Goal: Task Accomplishment & Management: Use online tool/utility

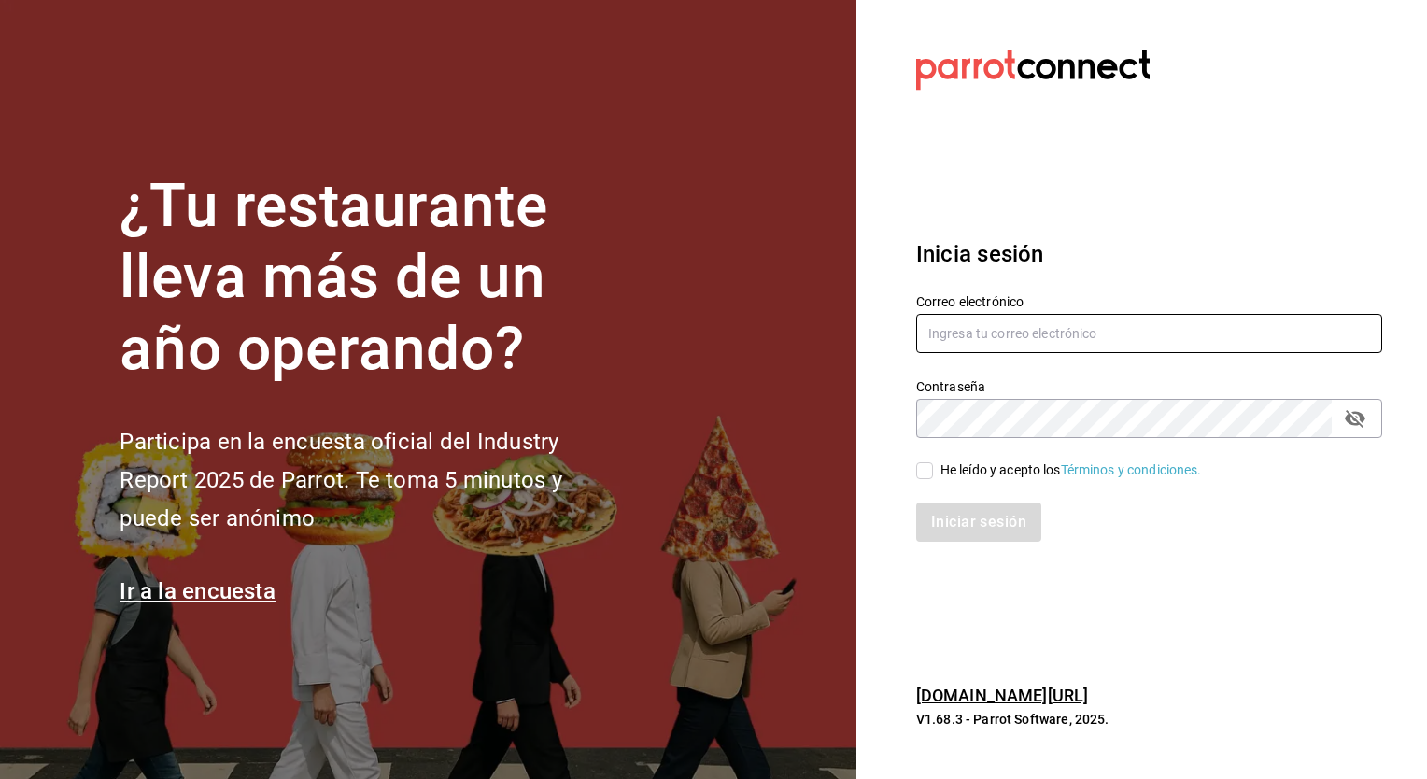
type input "[PERSON_NAME][EMAIL_ADDRESS][PERSON_NAME][DOMAIN_NAME]"
click at [923, 475] on input "He leído y acepto los Términos y condiciones." at bounding box center [924, 470] width 17 height 17
checkbox input "true"
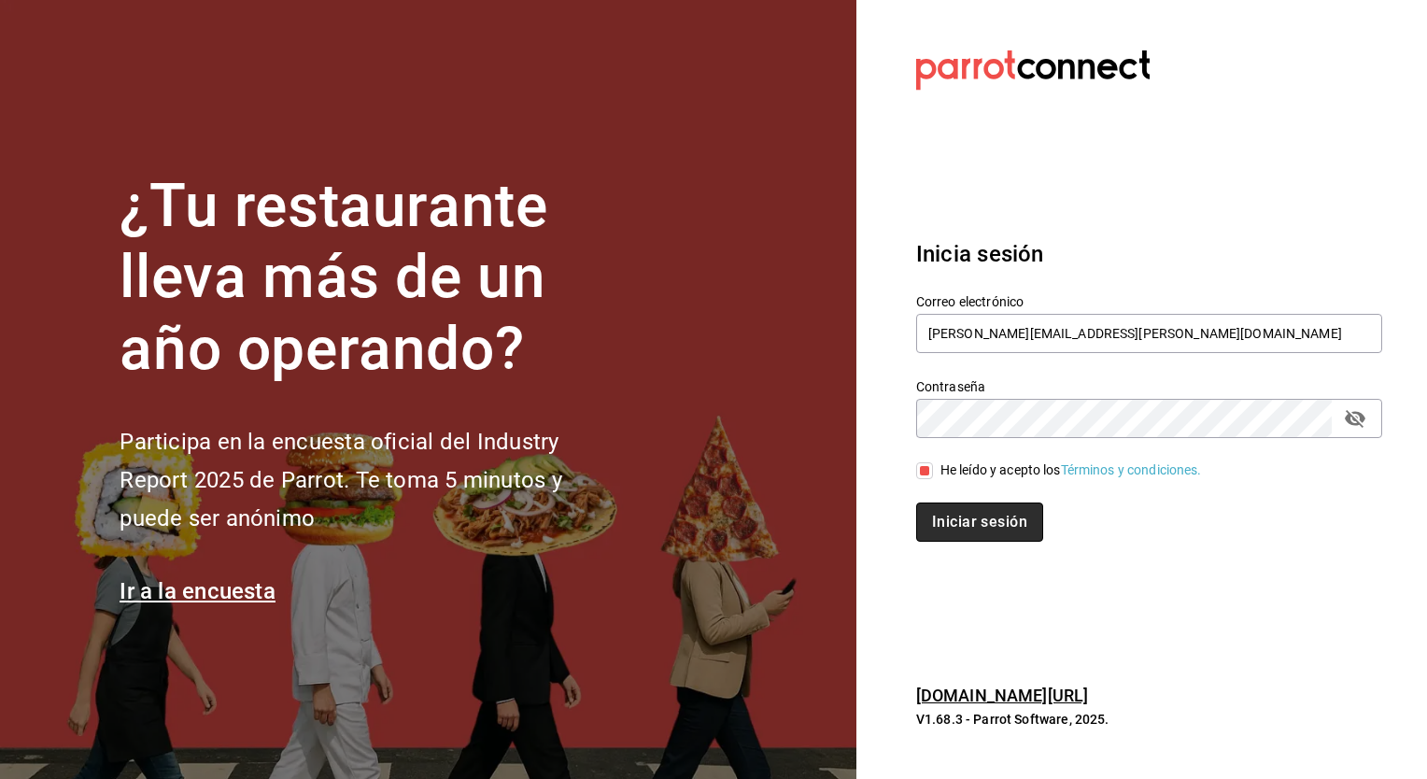
click at [975, 541] on button "Iniciar sesión" at bounding box center [979, 521] width 127 height 39
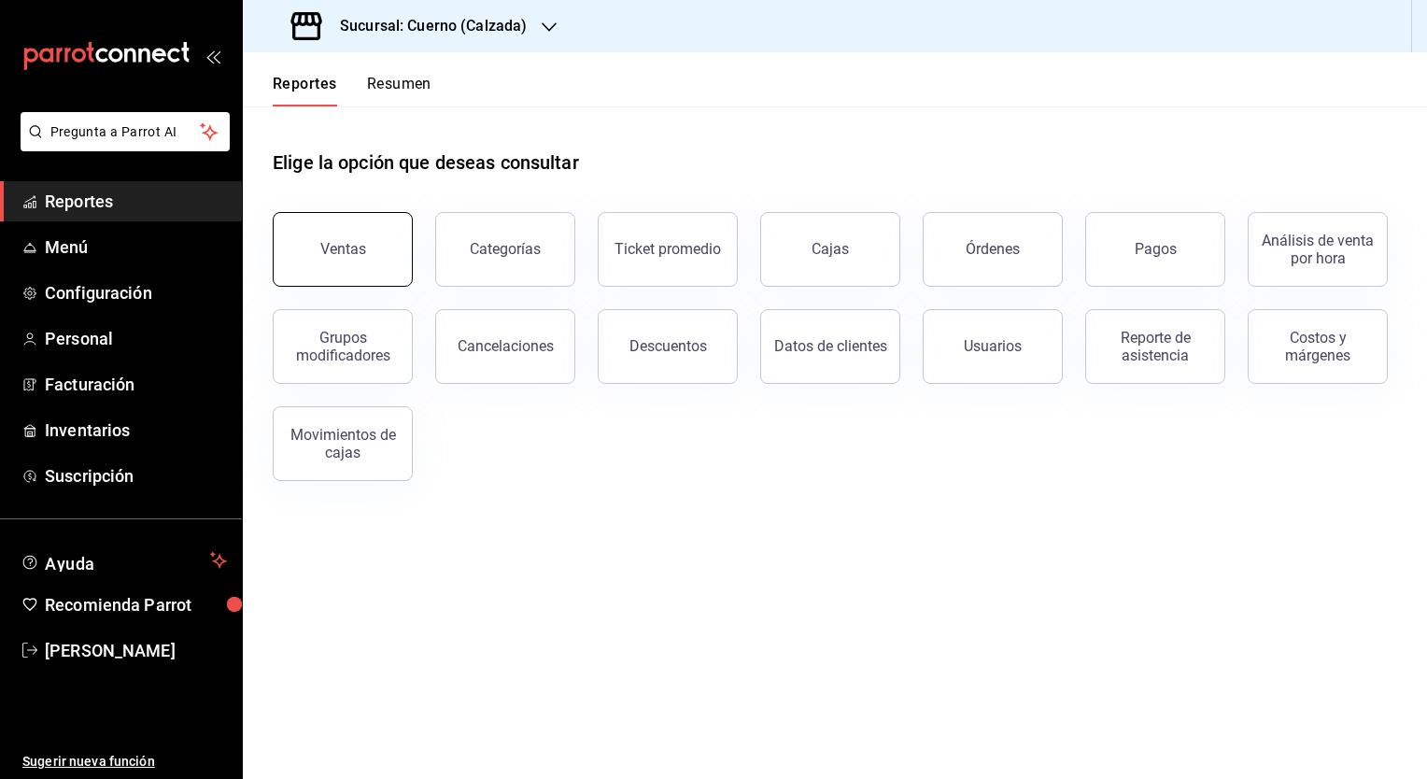
click at [336, 252] on div "Ventas" at bounding box center [343, 249] width 46 height 18
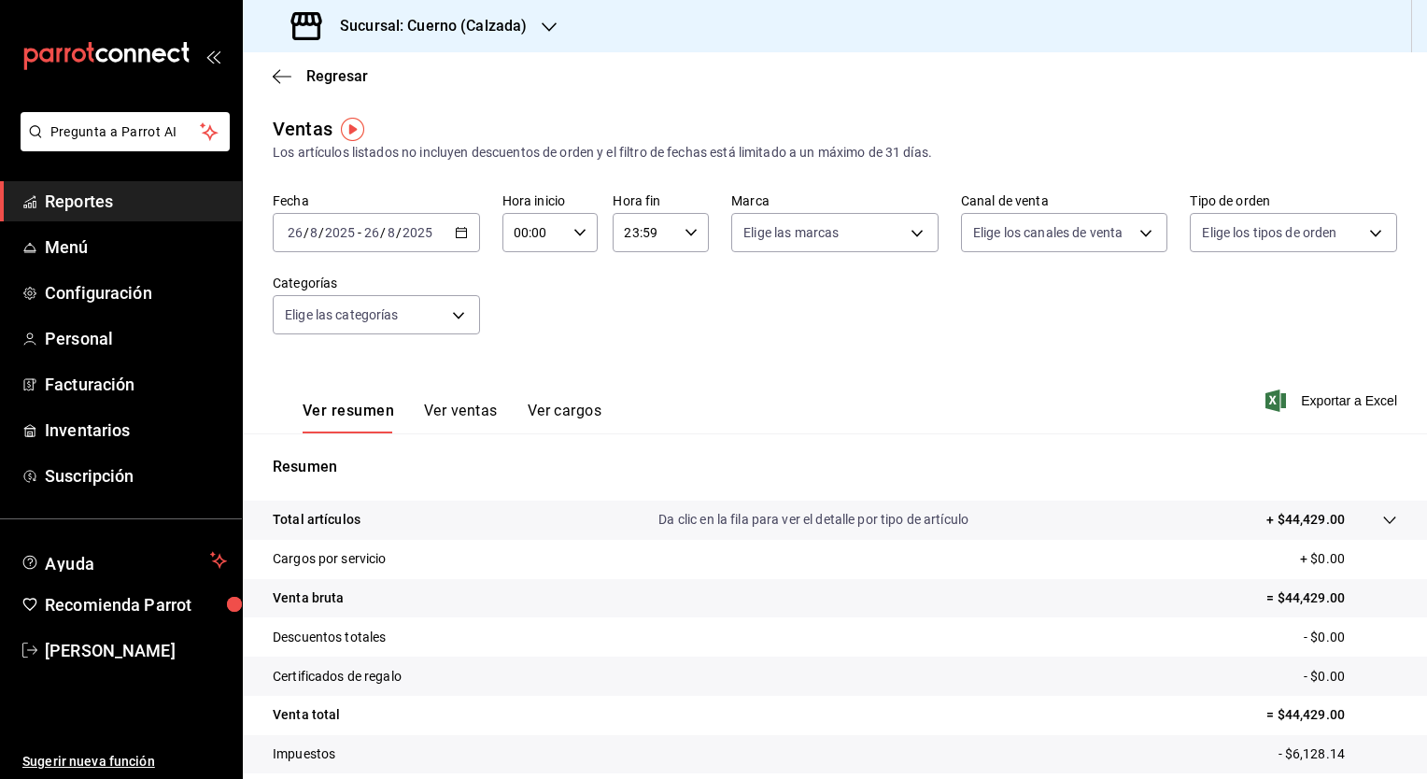
click at [455, 233] on icon "button" at bounding box center [461, 232] width 13 height 13
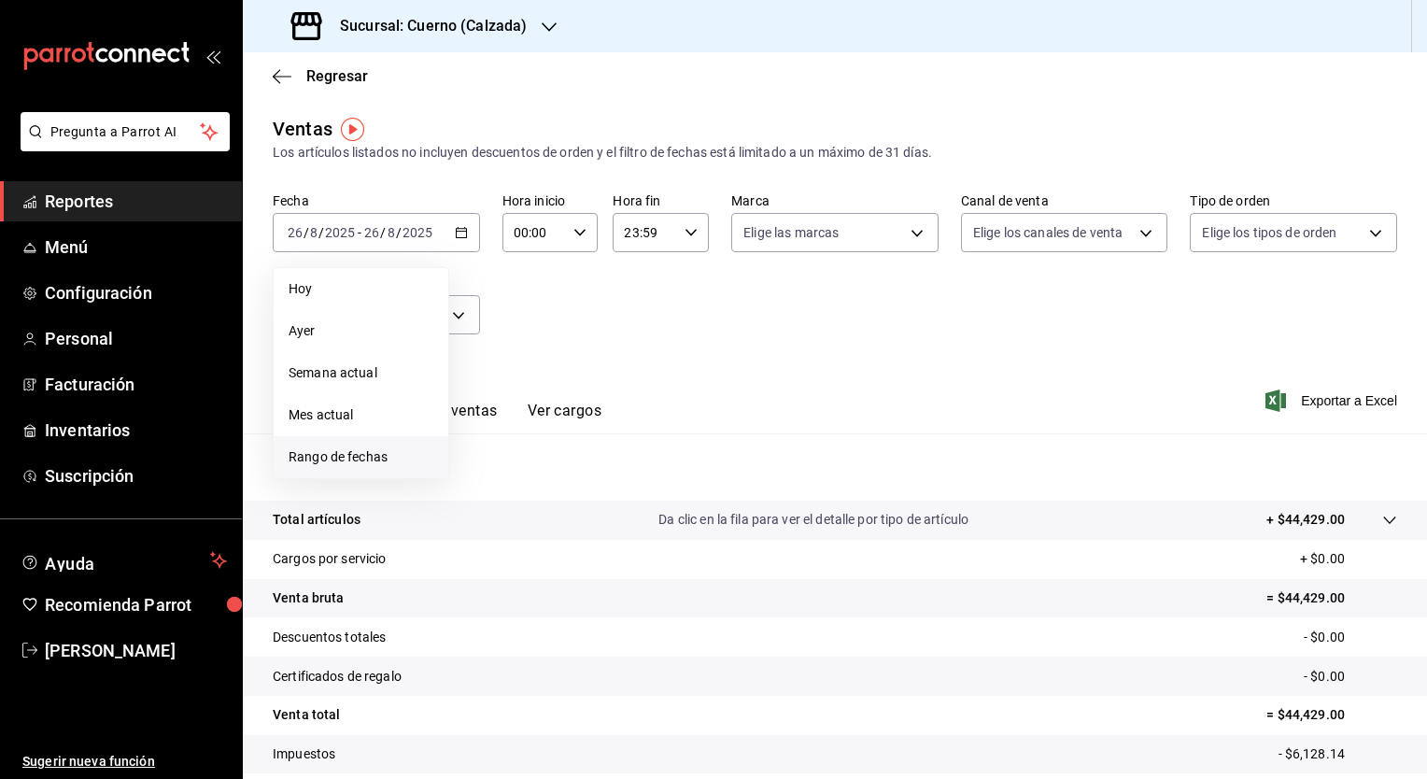
click at [331, 460] on span "Rango de fechas" at bounding box center [361, 457] width 145 height 20
click at [487, 515] on abbr "25" at bounding box center [488, 521] width 12 height 13
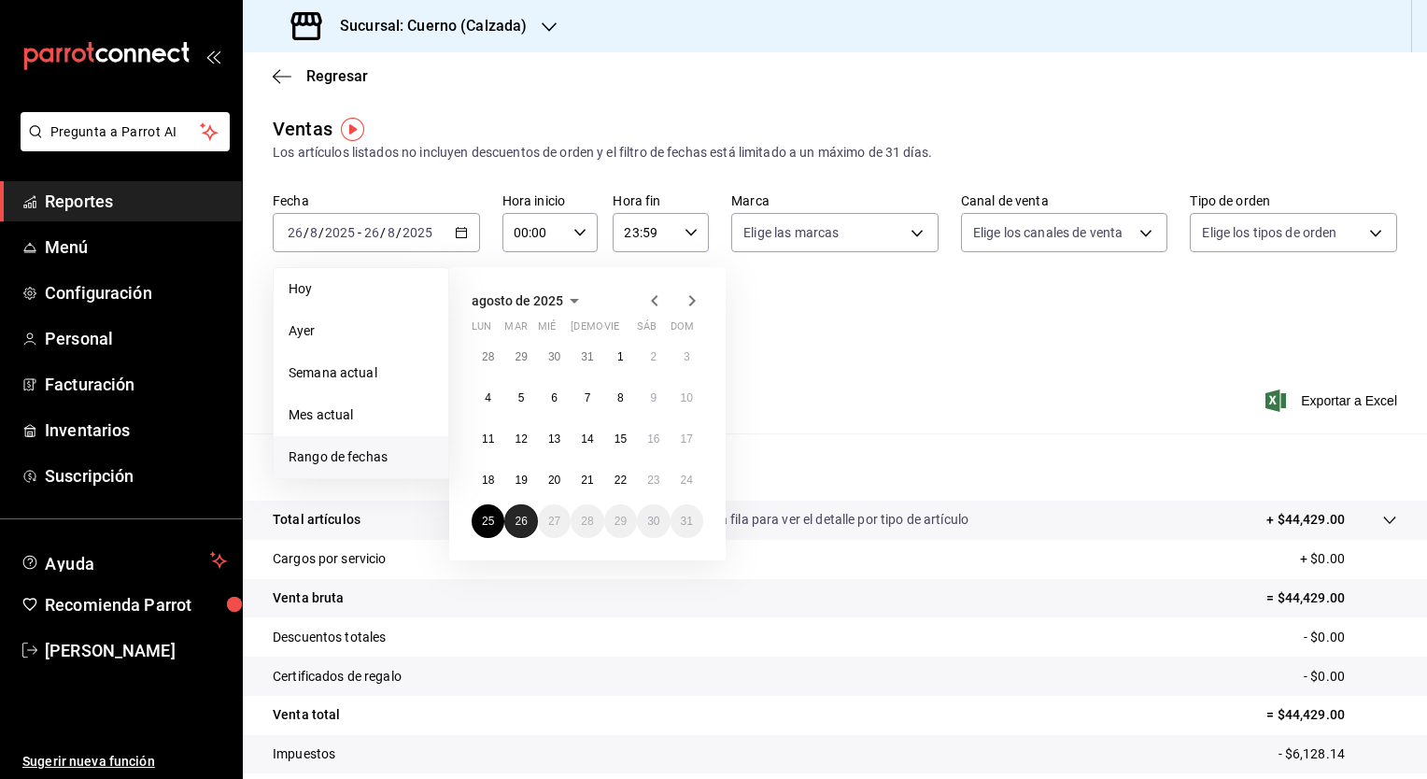
click at [514, 517] on button "26" at bounding box center [520, 521] width 33 height 34
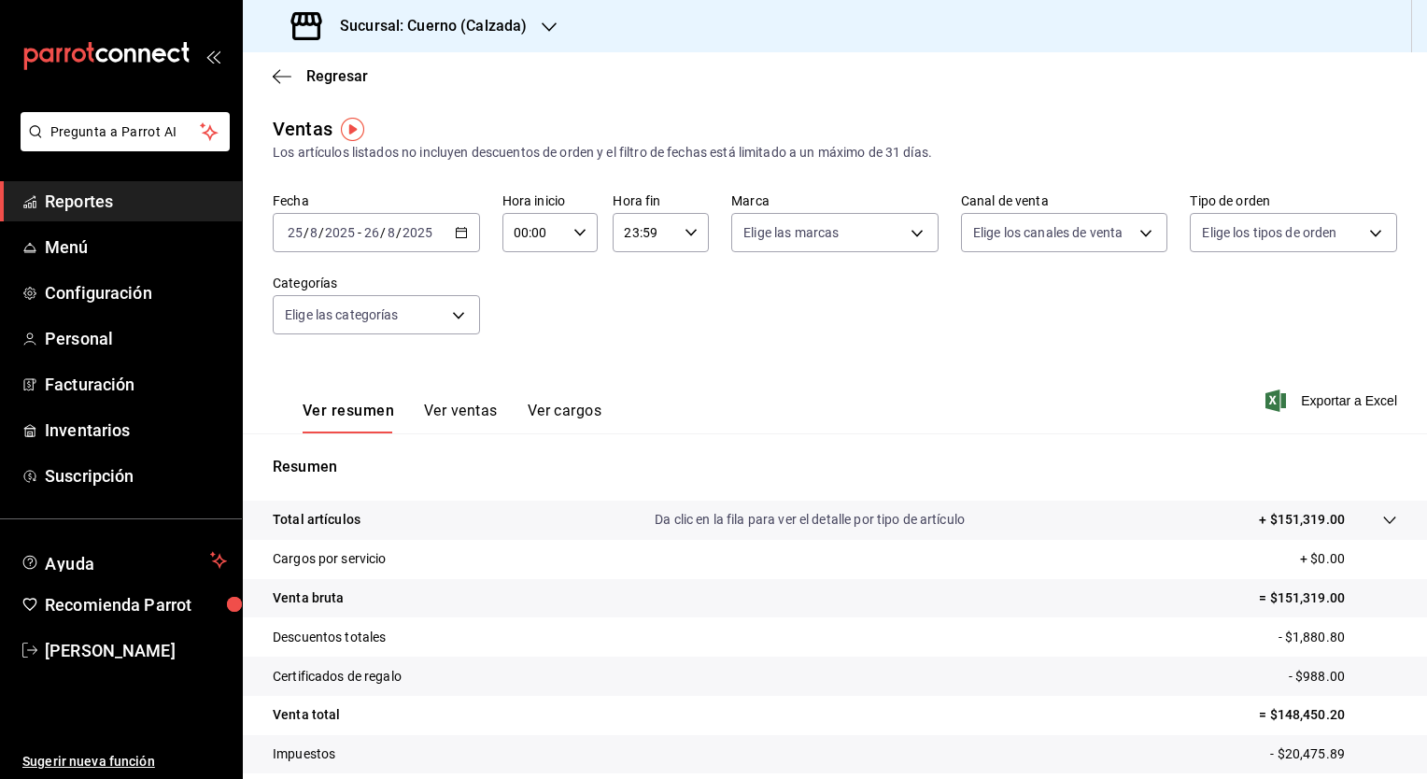
click at [699, 290] on div "Fecha [DATE] [DATE] - [DATE] [DATE] Hora inicio 00:00 Hora inicio Hora fin 23:5…" at bounding box center [835, 274] width 1125 height 164
click at [902, 229] on body "Pregunta a Parrot AI Reportes Menú Configuración Personal Facturación Inventari…" at bounding box center [713, 389] width 1427 height 779
click at [755, 363] on label at bounding box center [750, 368] width 24 height 17
click at [755, 363] on input "checkbox" at bounding box center [746, 368] width 17 height 17
checkbox input "false"
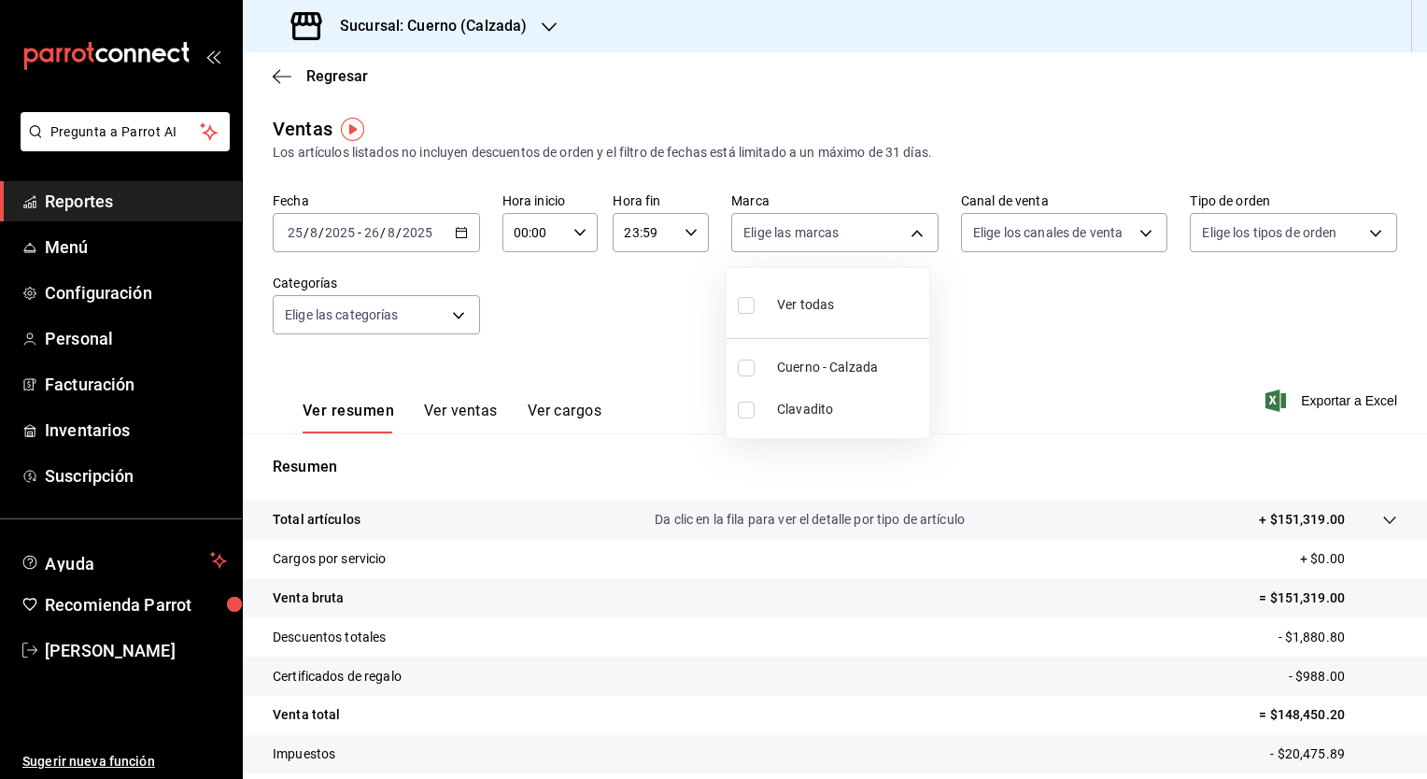
click at [749, 364] on input "checkbox" at bounding box center [746, 368] width 17 height 17
checkbox input "true"
type input "b7ae777b-2dfc-42e0-9650-6cefdf37a424"
click at [1136, 233] on div at bounding box center [713, 389] width 1427 height 779
click at [1136, 233] on body "Pregunta a Parrot AI Reportes Menú Configuración Personal Facturación Inventari…" at bounding box center [713, 389] width 1427 height 779
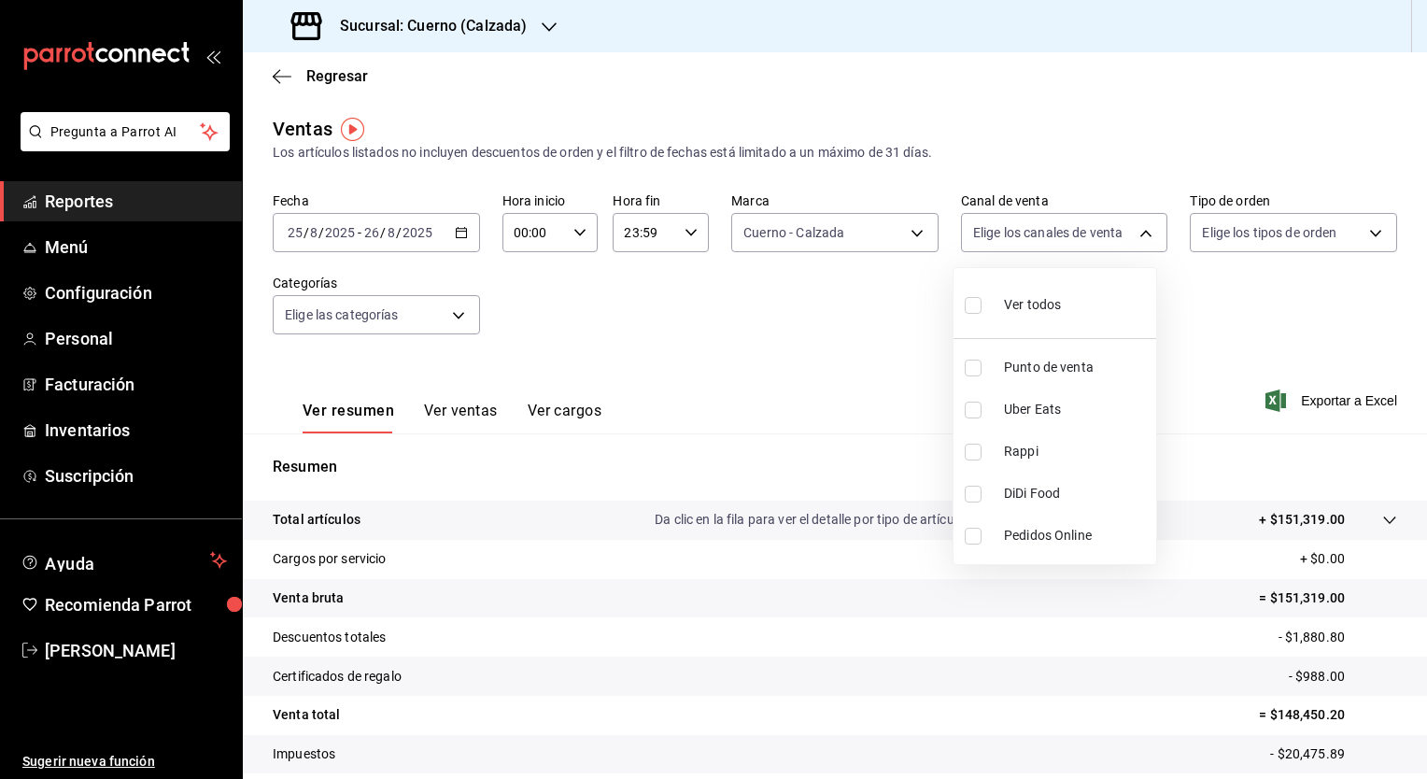
click at [968, 304] on input "checkbox" at bounding box center [973, 305] width 17 height 17
checkbox input "true"
type input "PARROT,UBER_EATS,RAPPI,DIDI_FOOD,ONLINE"
checkbox input "true"
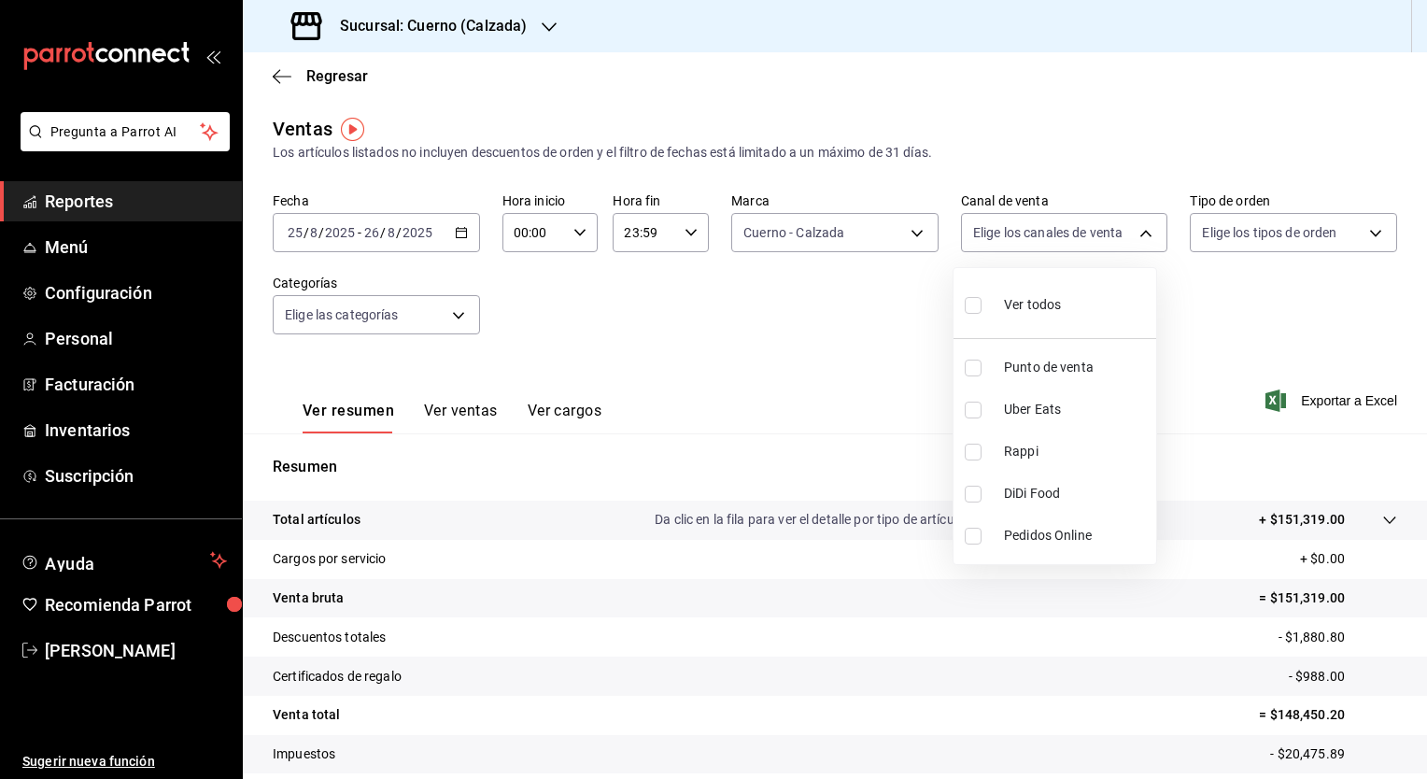
checkbox input "true"
click at [1365, 236] on div at bounding box center [713, 389] width 1427 height 779
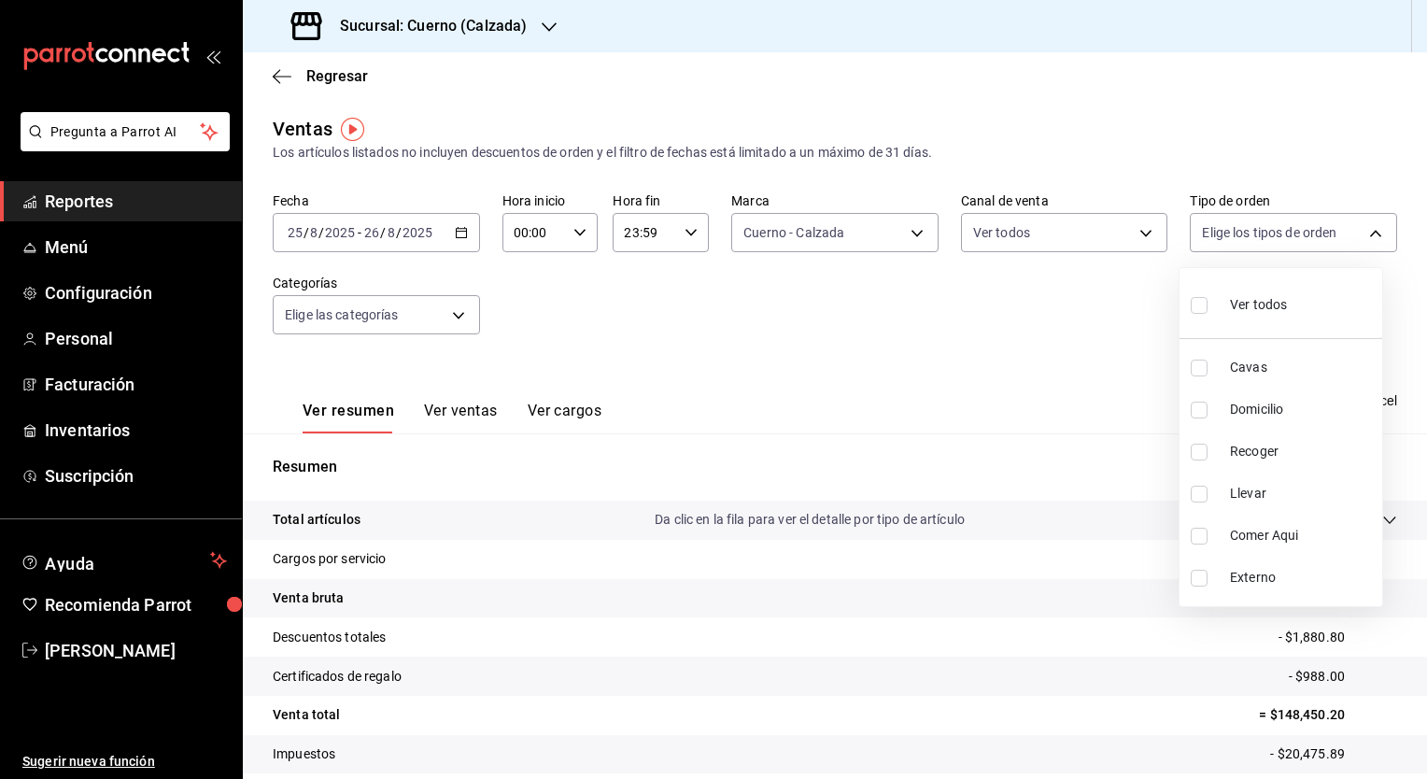
click at [1365, 236] on body "Pregunta a Parrot AI Reportes Menú Configuración Personal Facturación Inventari…" at bounding box center [713, 389] width 1427 height 779
click at [1203, 304] on input "checkbox" at bounding box center [1199, 305] width 17 height 17
checkbox input "true"
type input "45550569-3ed2-40ec-865f-a78a43aad0fb,ed9744db-0daf-4564-a5b3-b3442505d928,23f9e…"
checkbox input "true"
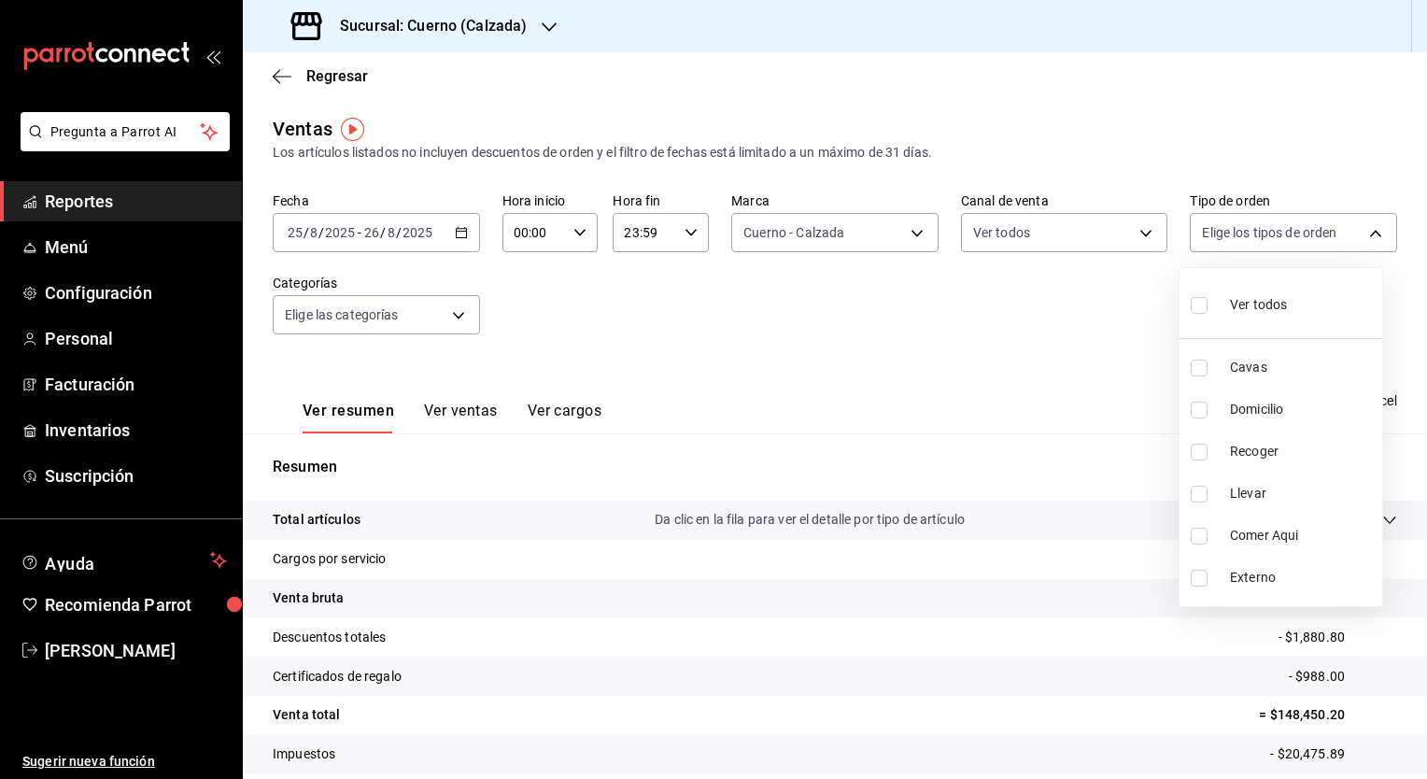
checkbox input "true"
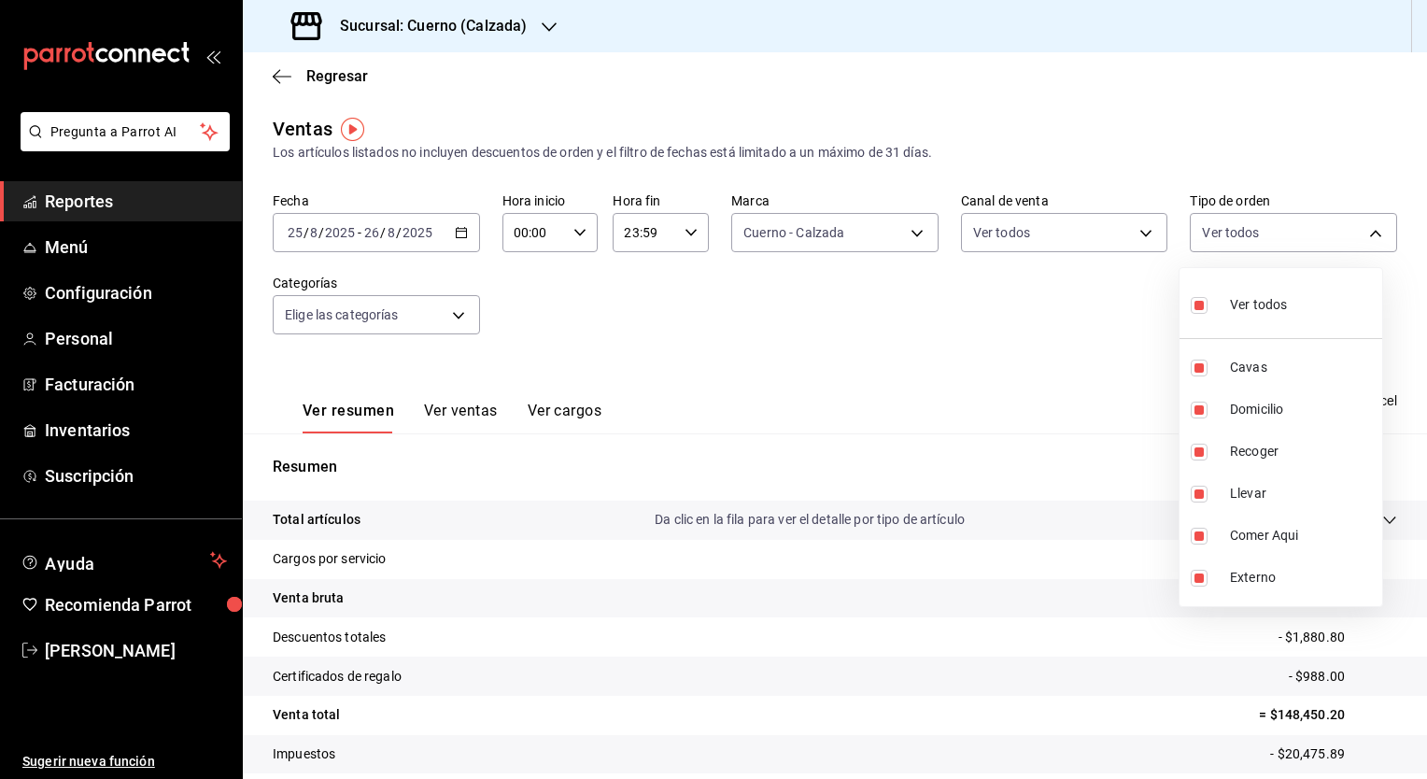
click at [460, 313] on div at bounding box center [713, 389] width 1427 height 779
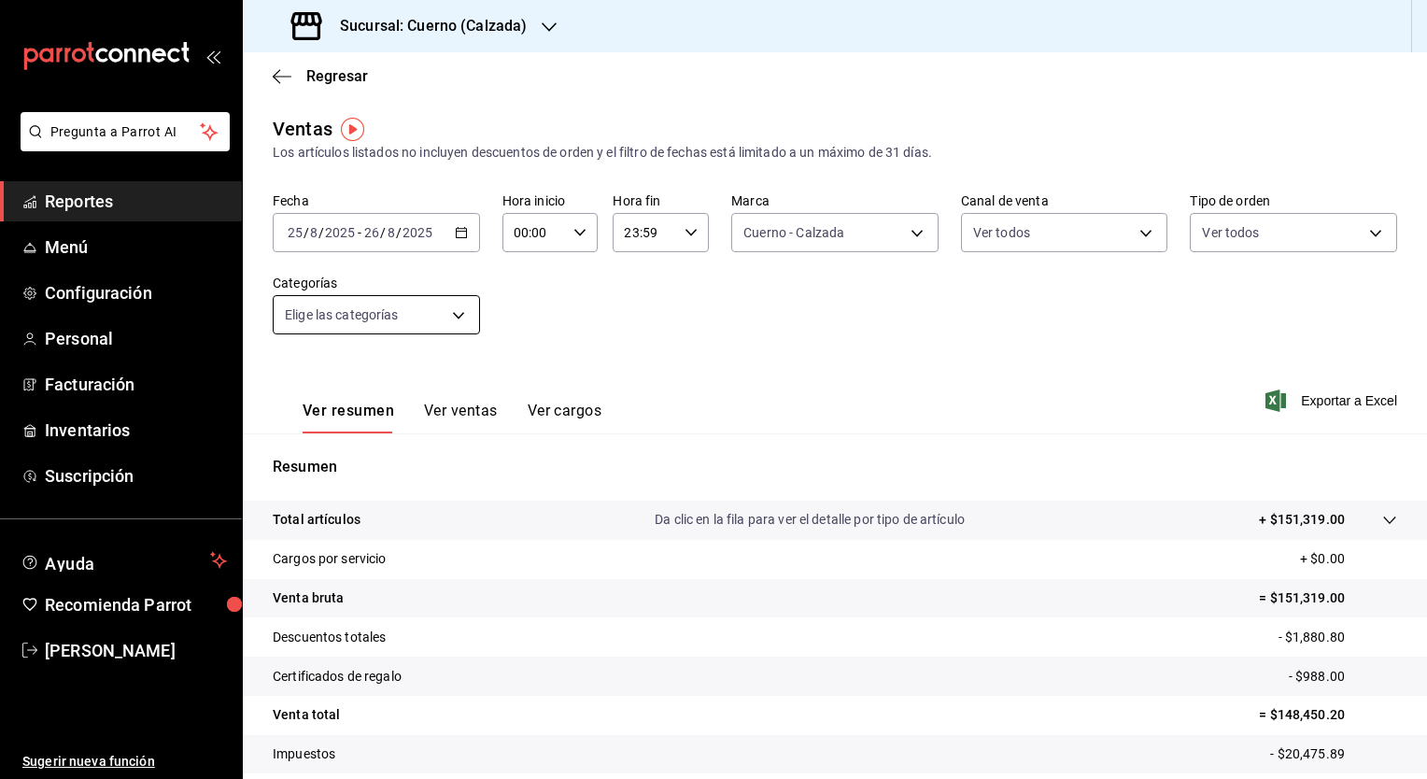
click at [455, 313] on body "Pregunta a Parrot AI Reportes Menú Configuración Personal Facturación Inventari…" at bounding box center [713, 389] width 1427 height 779
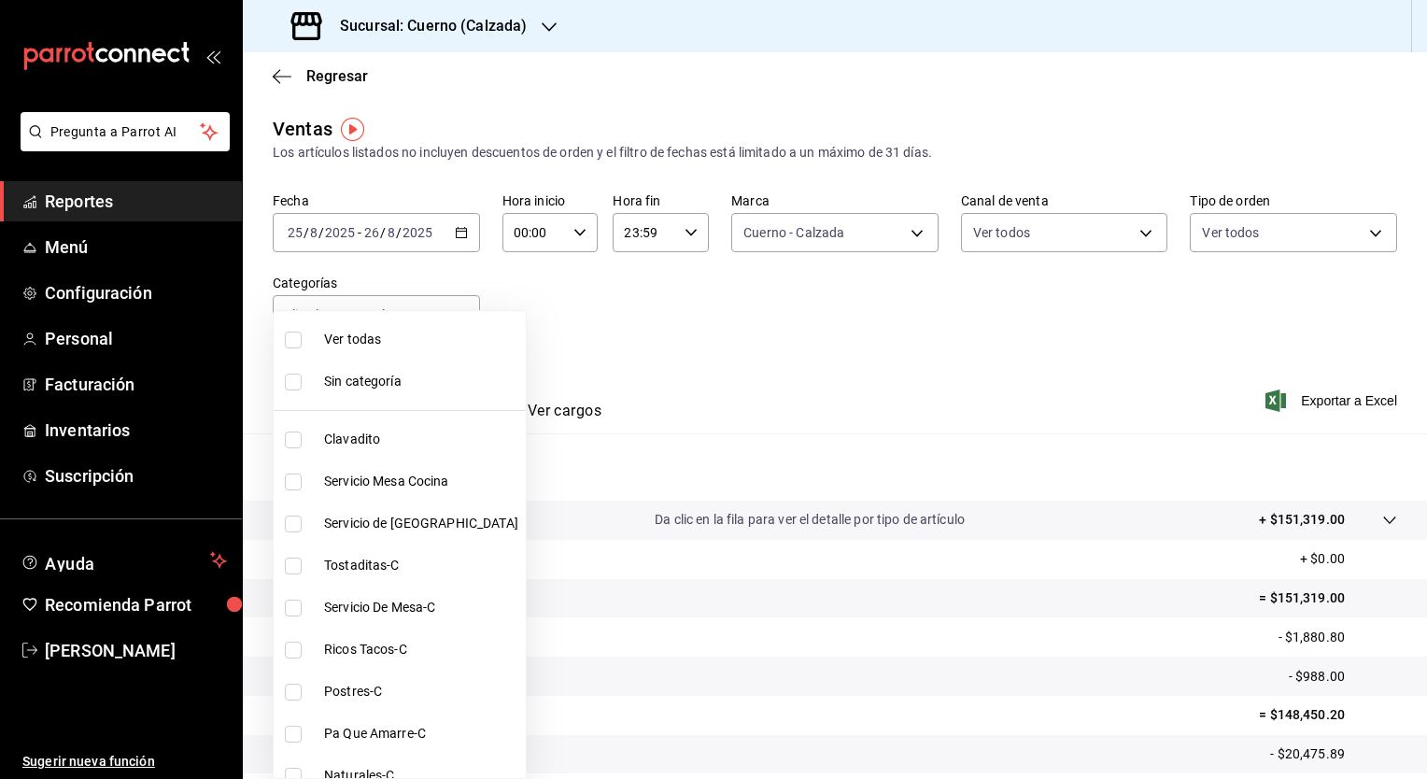
click at [295, 341] on input "checkbox" at bounding box center [293, 340] width 17 height 17
checkbox input "true"
type input "560d4c35-d9fc-4089-91ff-402d238ea400,302845cf-2d1c-4fb1-9d9e-8d4a14396fbe,26243…"
checkbox input "true"
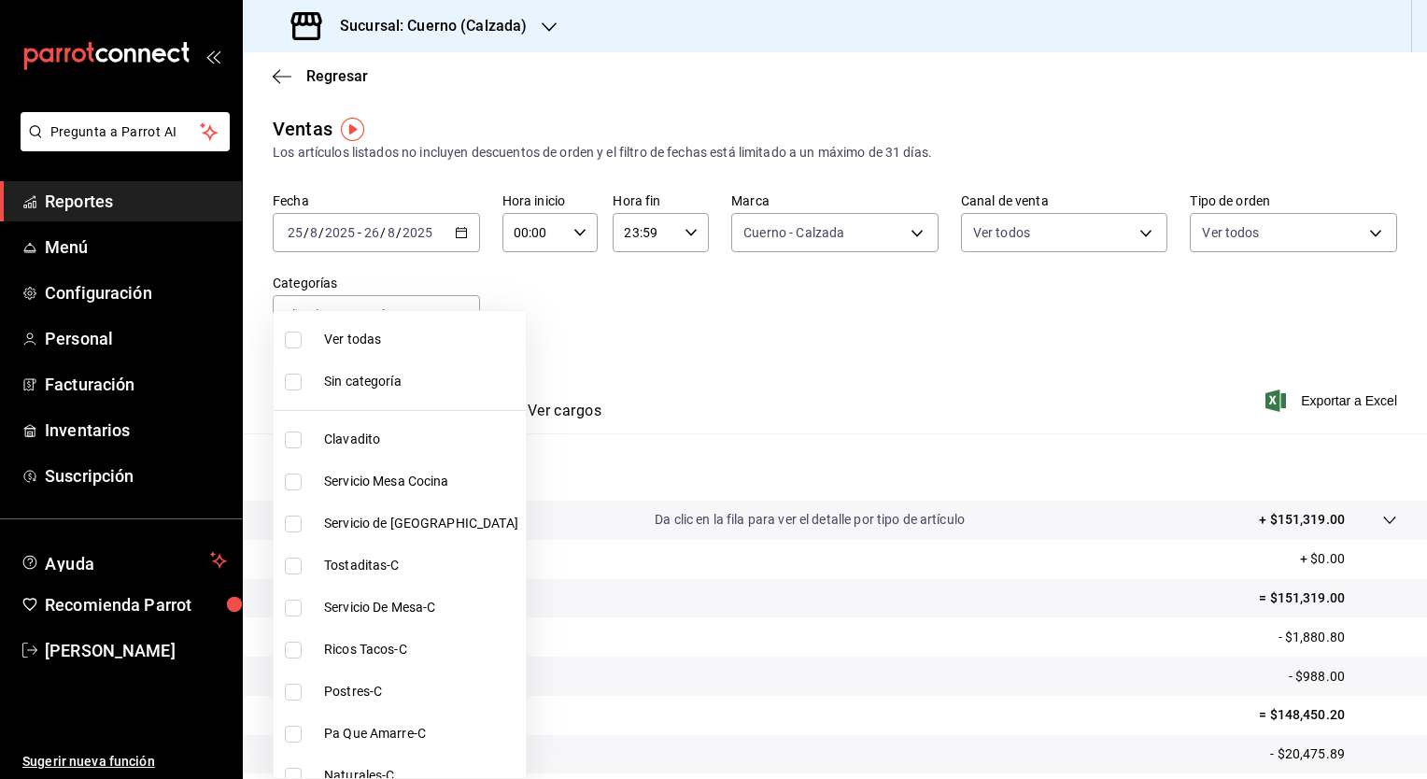
checkbox input "true"
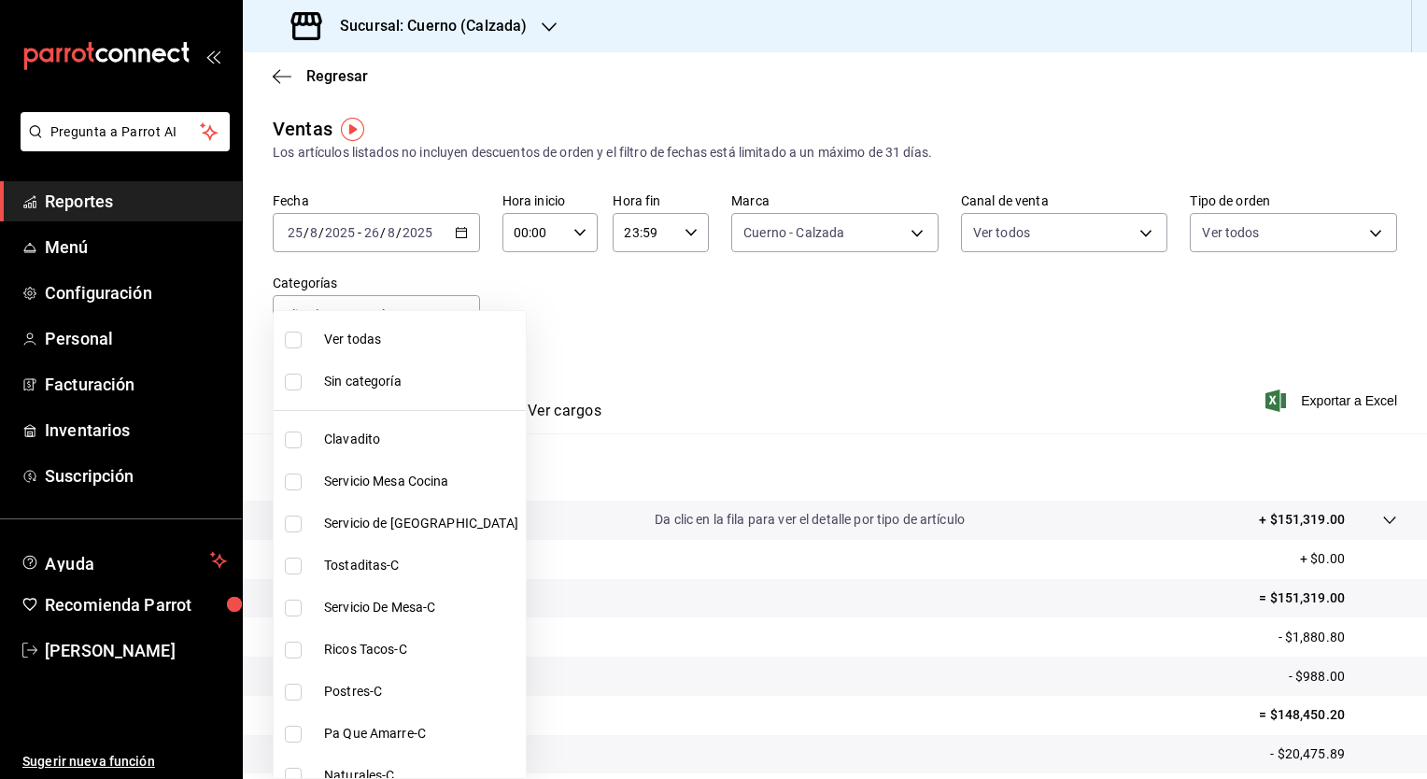
checkbox input "true"
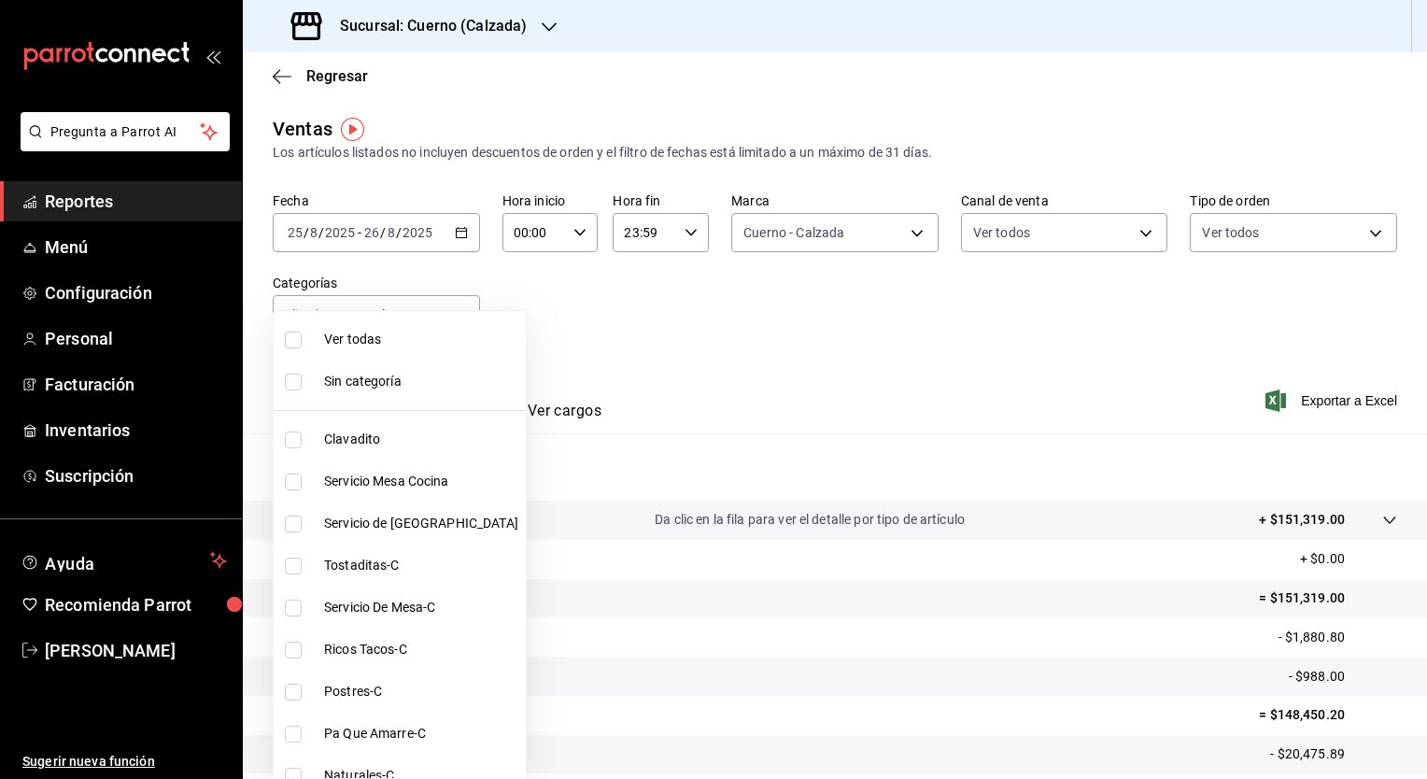
checkbox input "true"
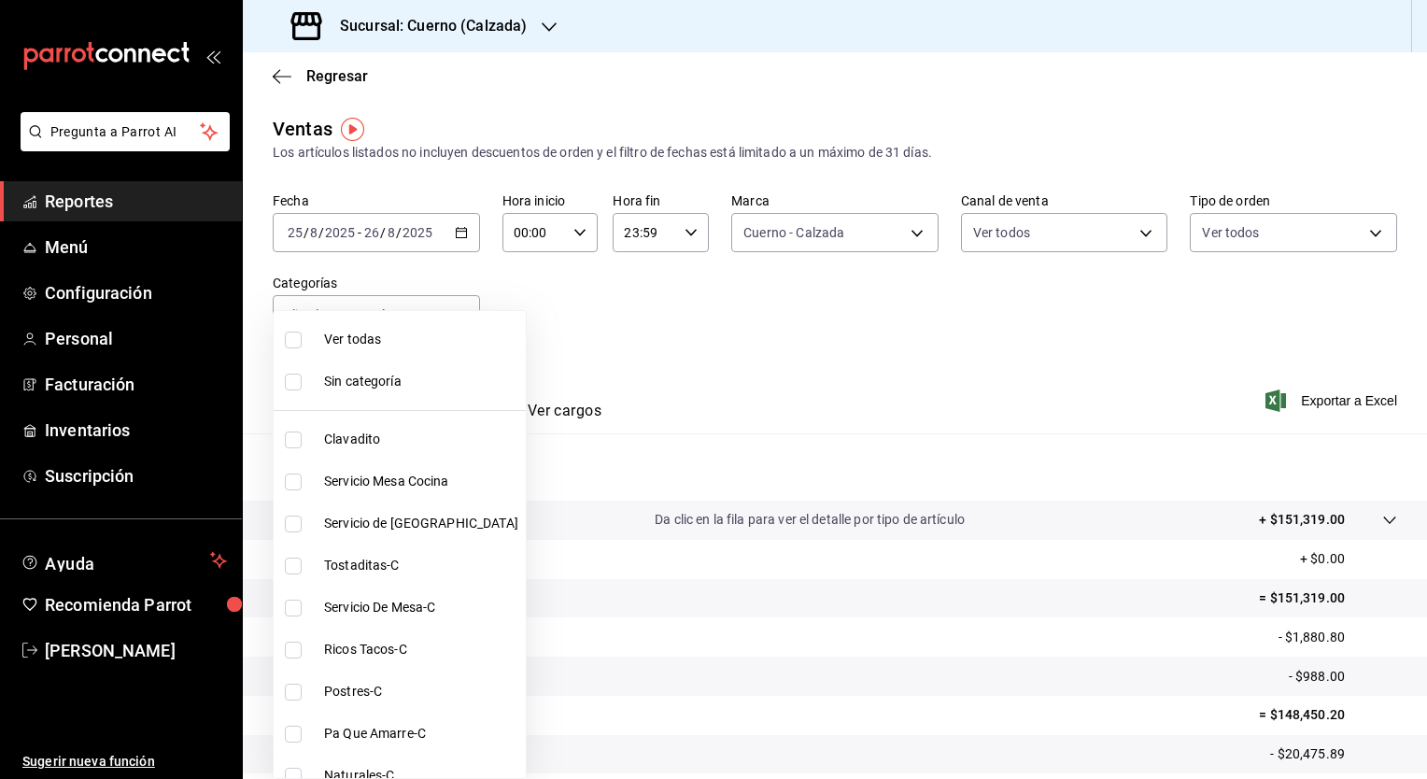
checkbox input "true"
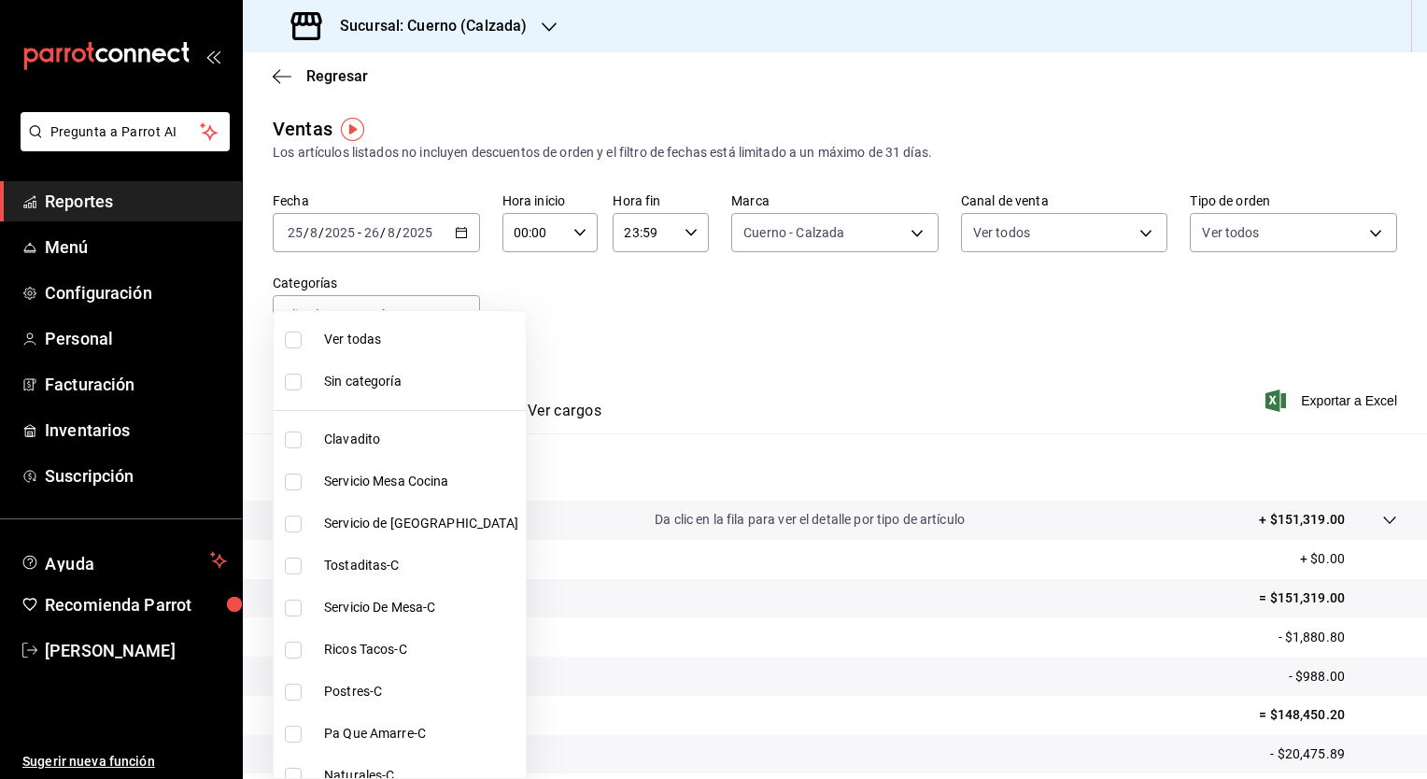
checkbox input "true"
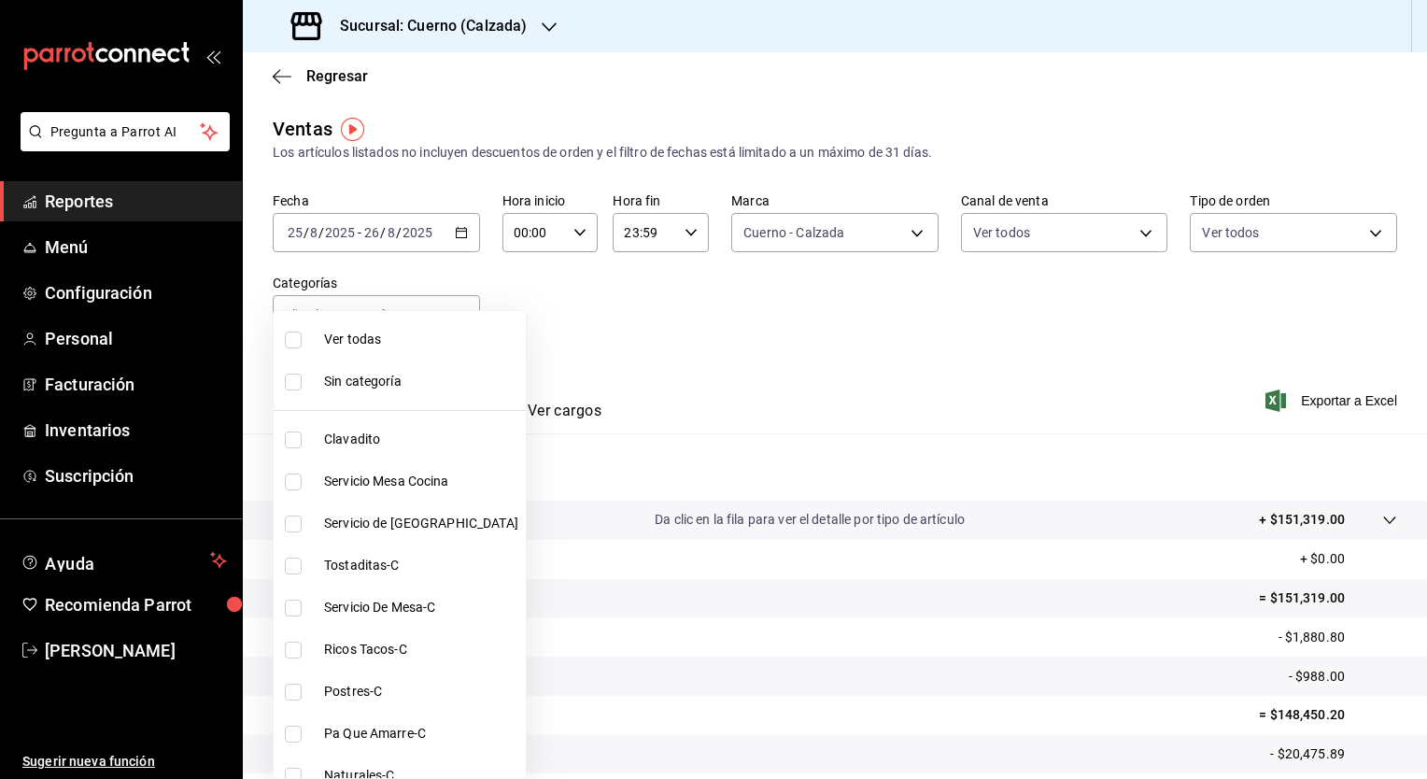
checkbox input "true"
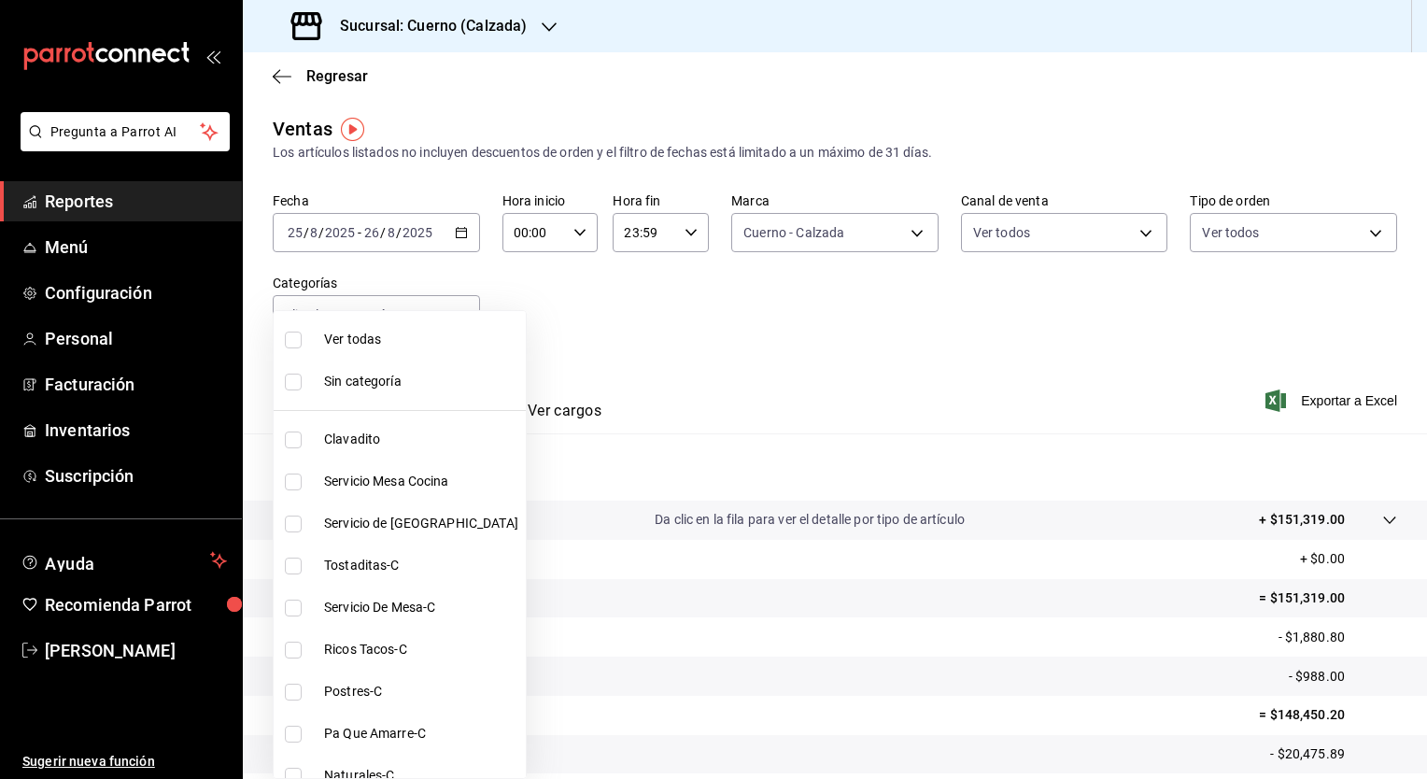
checkbox input "true"
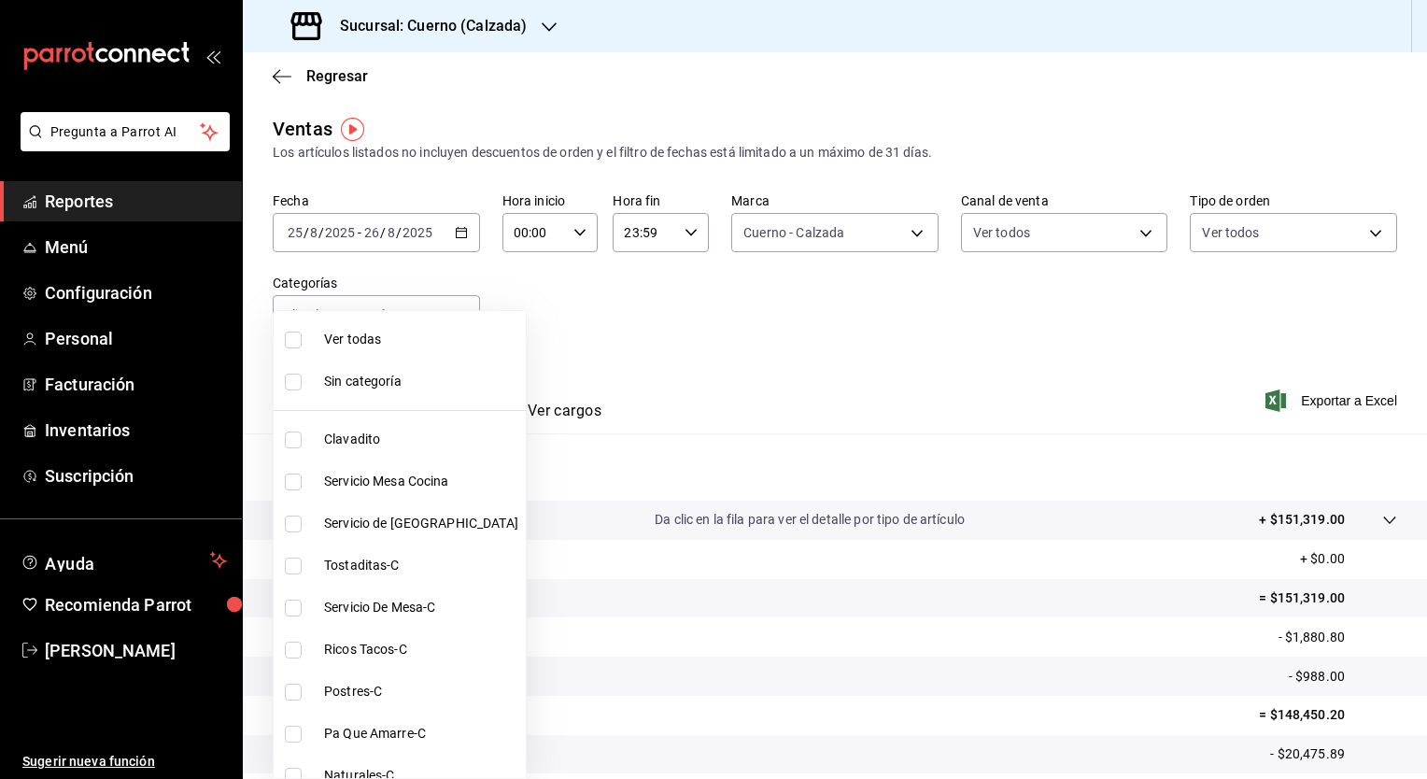
checkbox input "true"
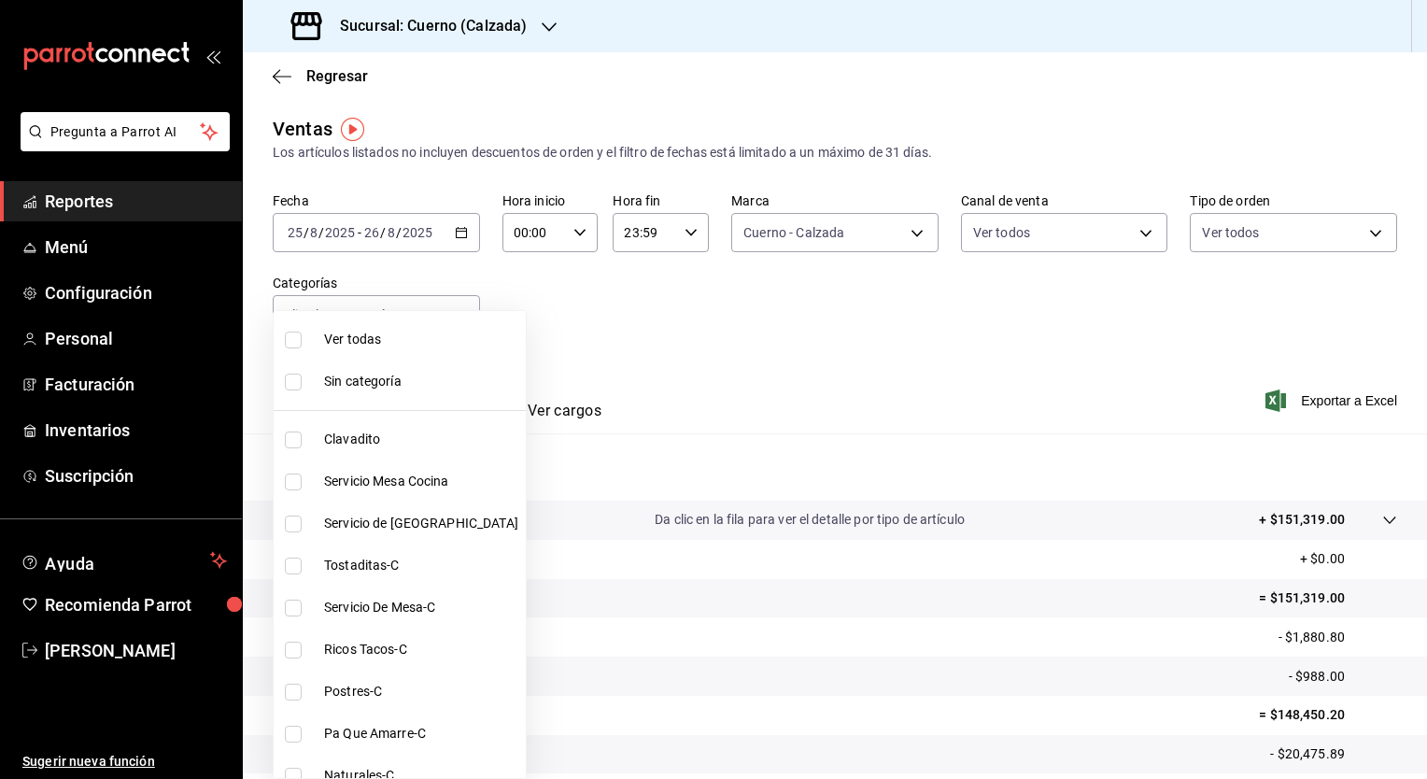
checkbox input "true"
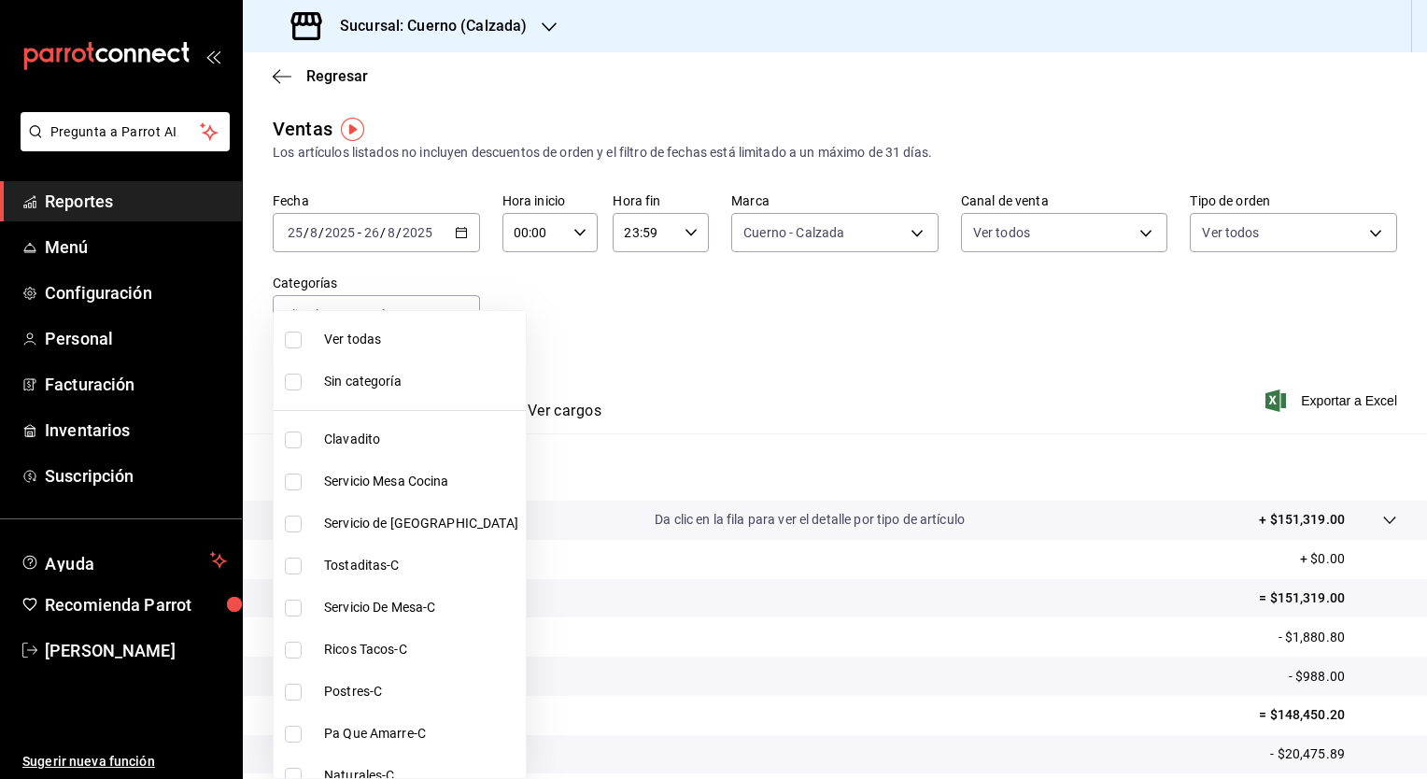
checkbox input "true"
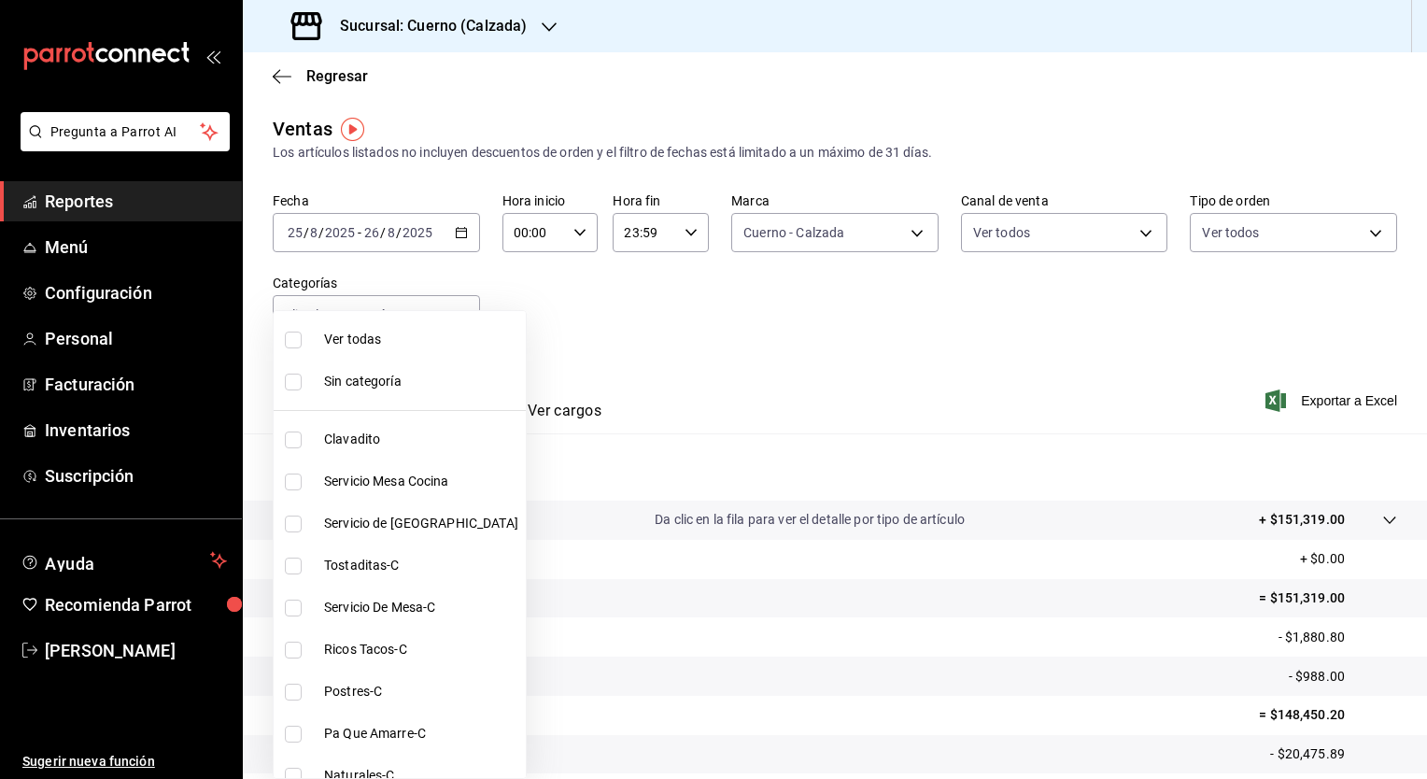
checkbox input "true"
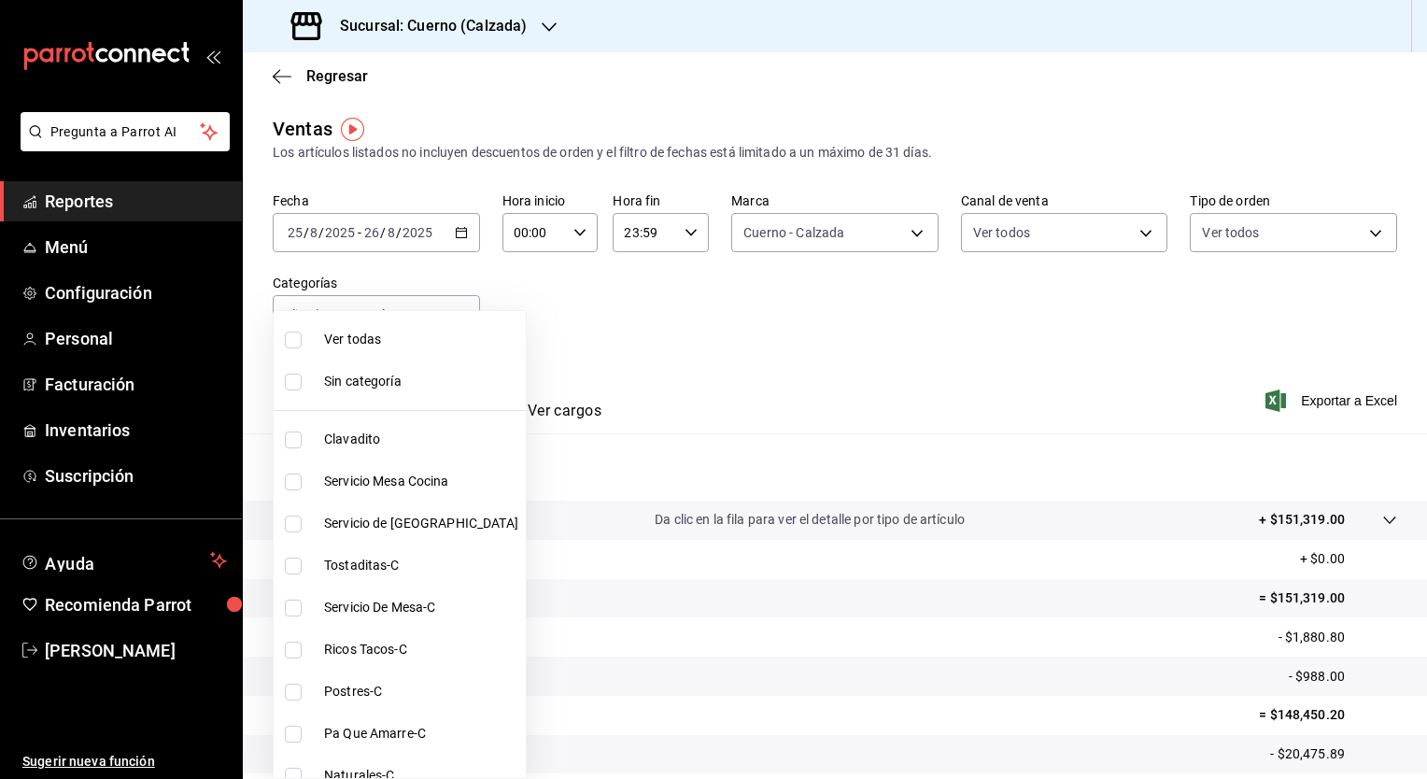
checkbox input "true"
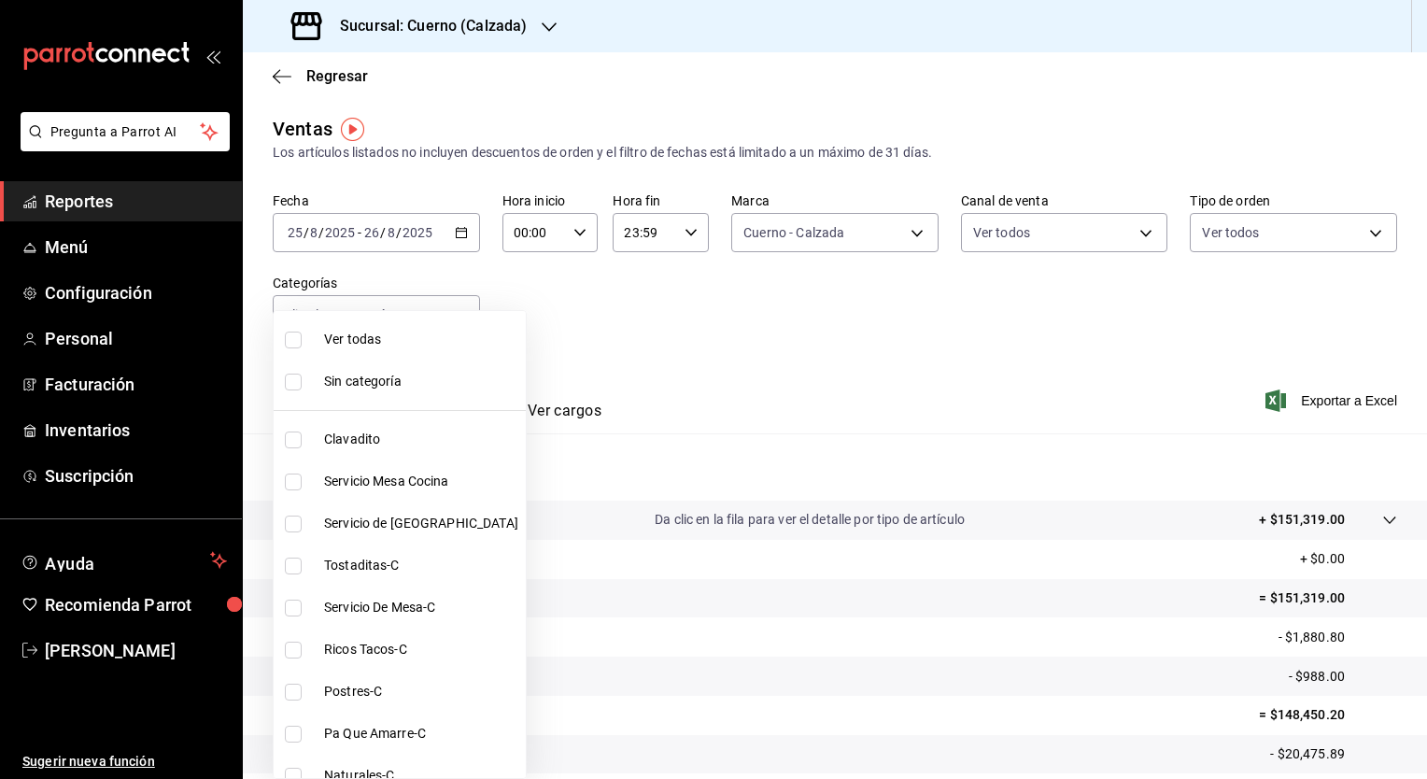
checkbox input "true"
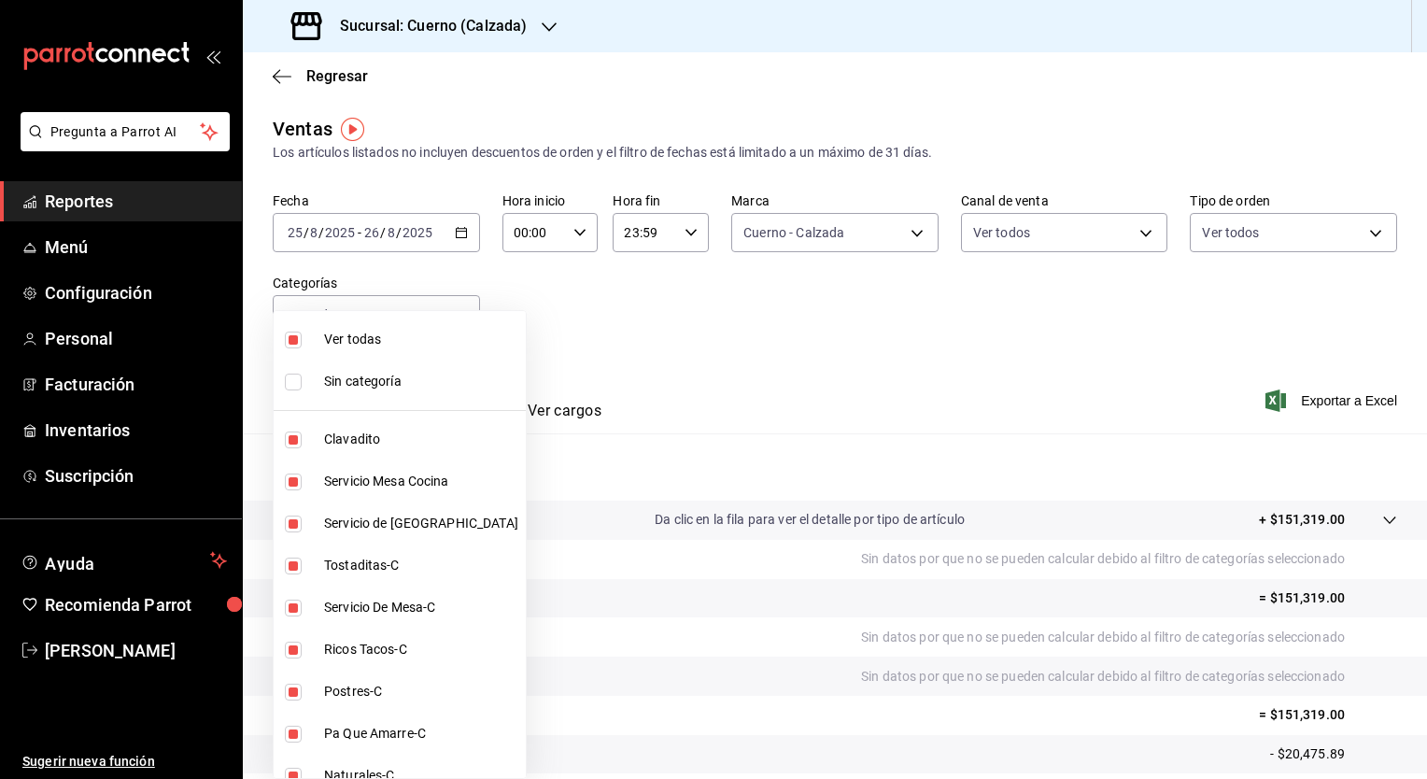
click at [699, 349] on div at bounding box center [713, 389] width 1427 height 779
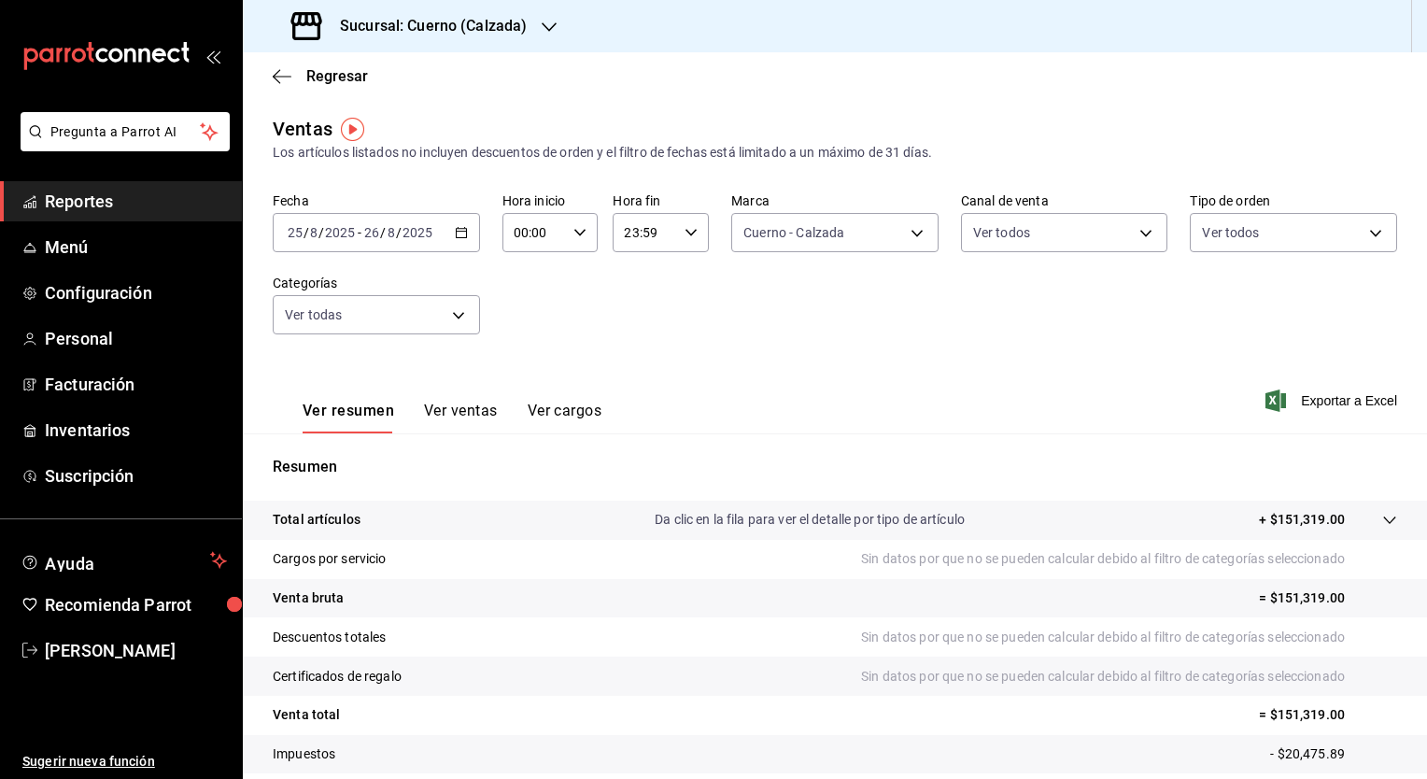
click at [452, 413] on button "Ver ventas" at bounding box center [461, 418] width 74 height 32
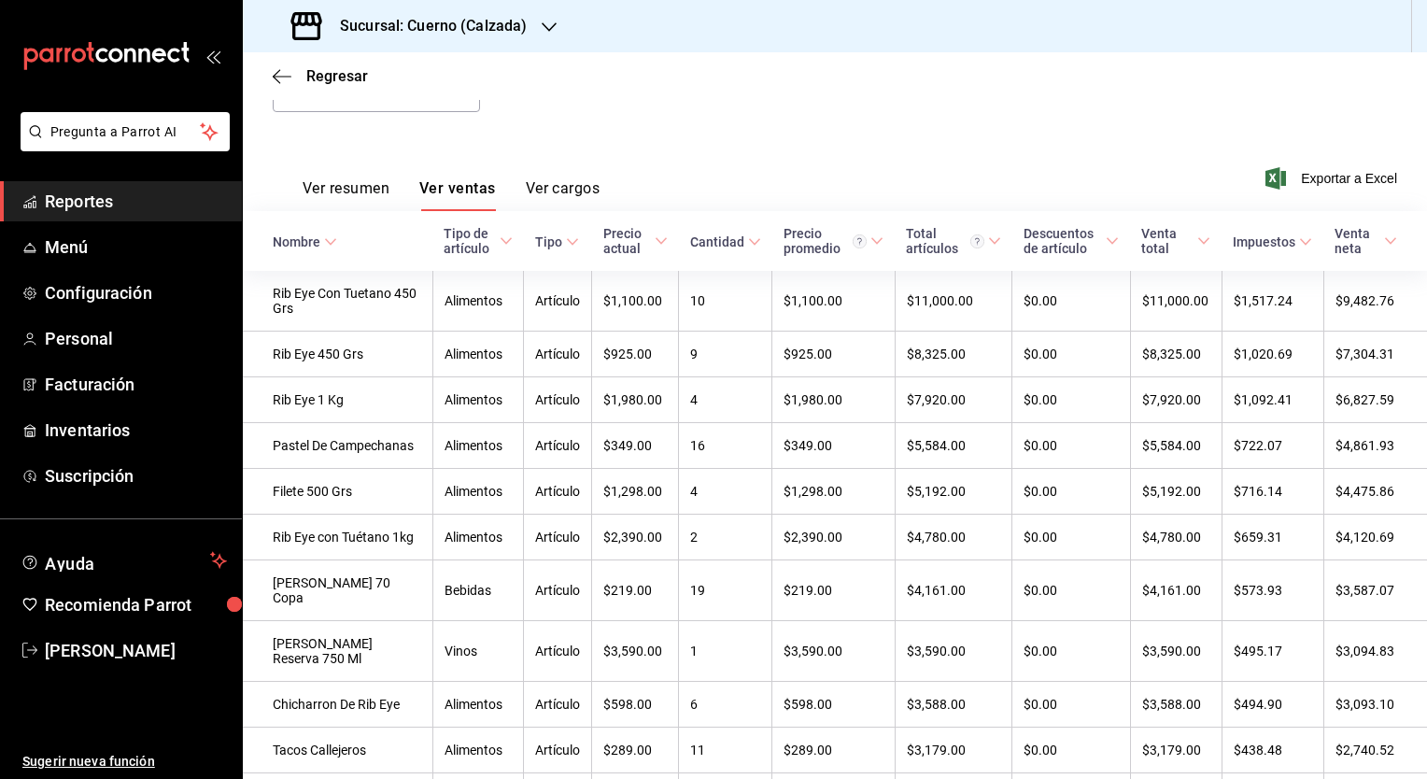
scroll to position [168, 0]
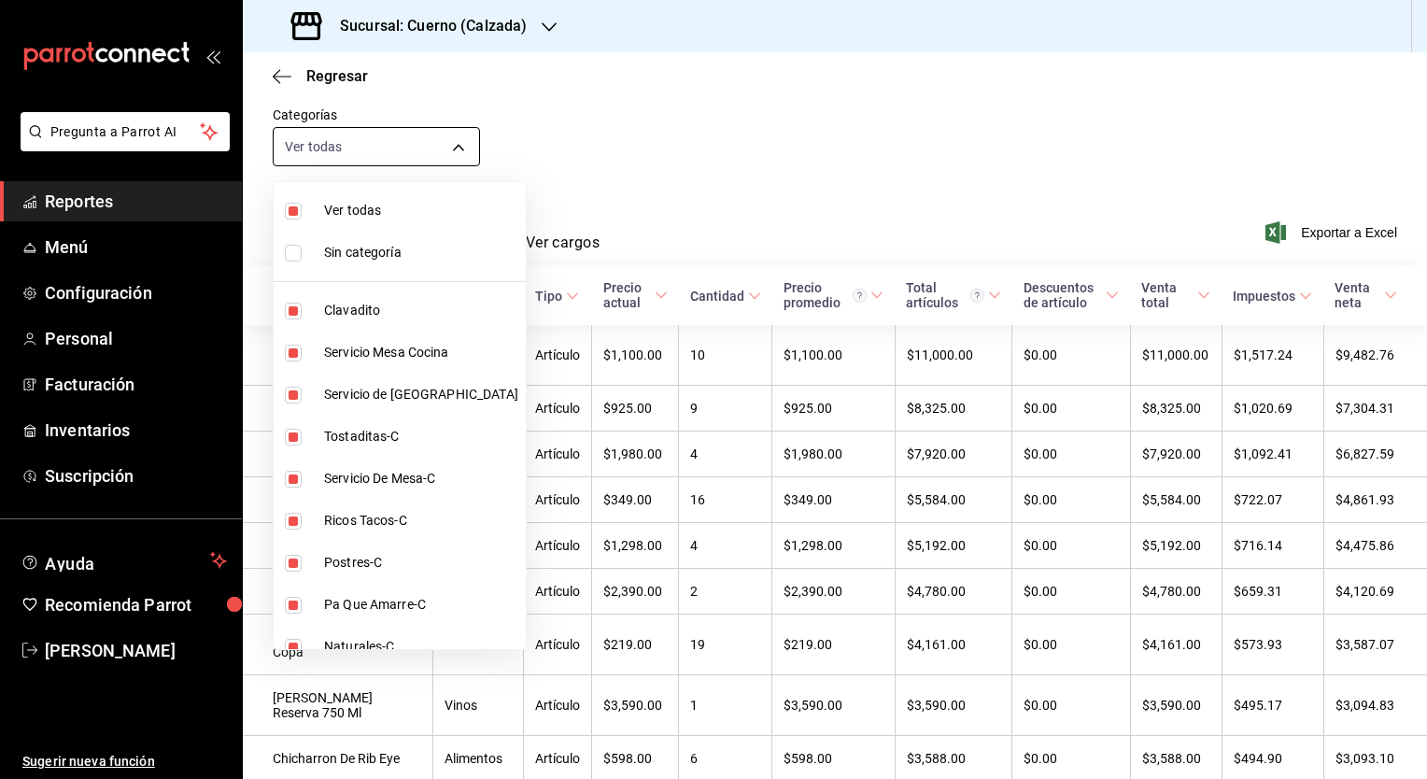
click at [460, 152] on body "Pregunta a Parrot AI Reportes Menú Configuración Personal Facturación Inventari…" at bounding box center [713, 389] width 1427 height 779
drag, startPoint x: 460, startPoint y: 152, endPoint x: 614, endPoint y: 177, distance: 156.2
click at [614, 177] on div at bounding box center [713, 389] width 1427 height 779
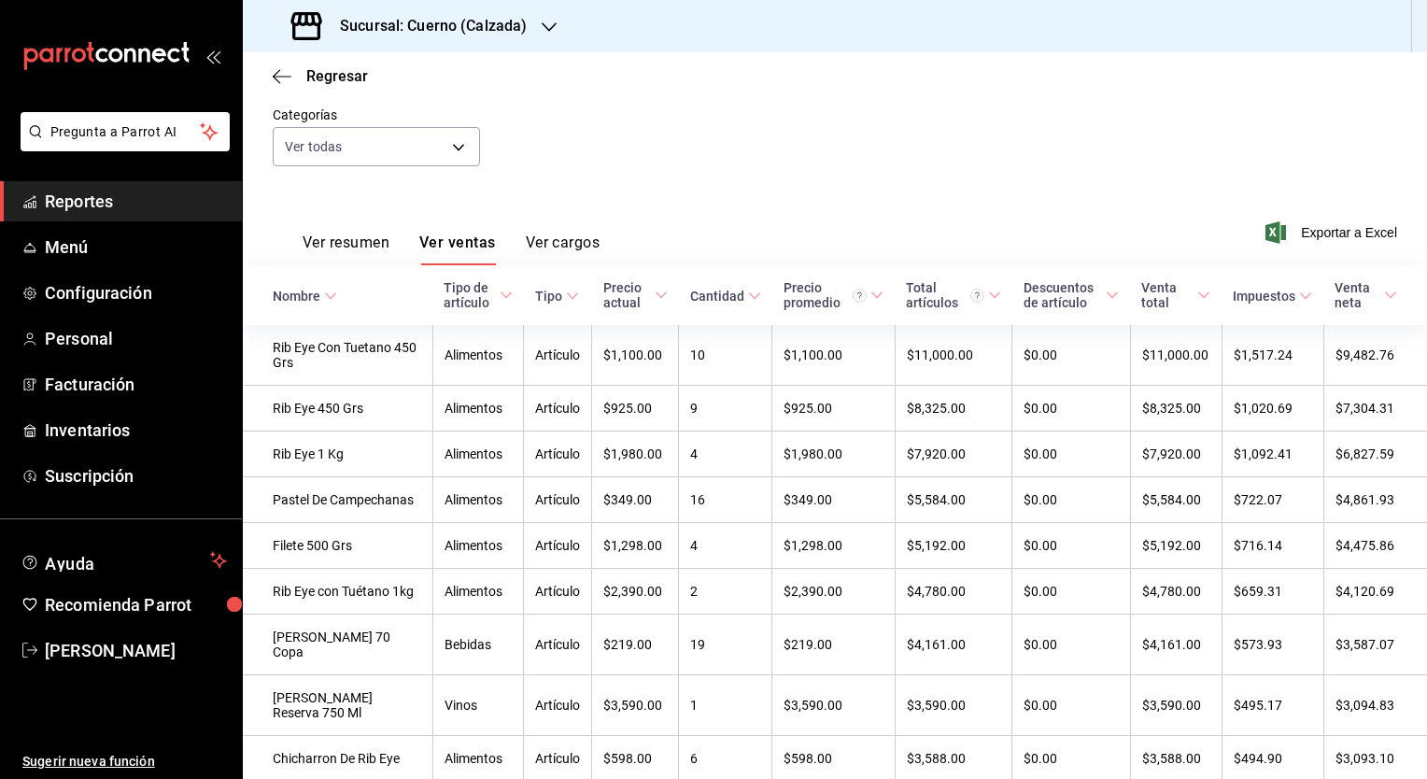
click at [614, 177] on div "Ver todas Sin categoría Clavadito Servicio Mesa Cocina Servicio [PERSON_NAME] B…" at bounding box center [713, 389] width 1427 height 779
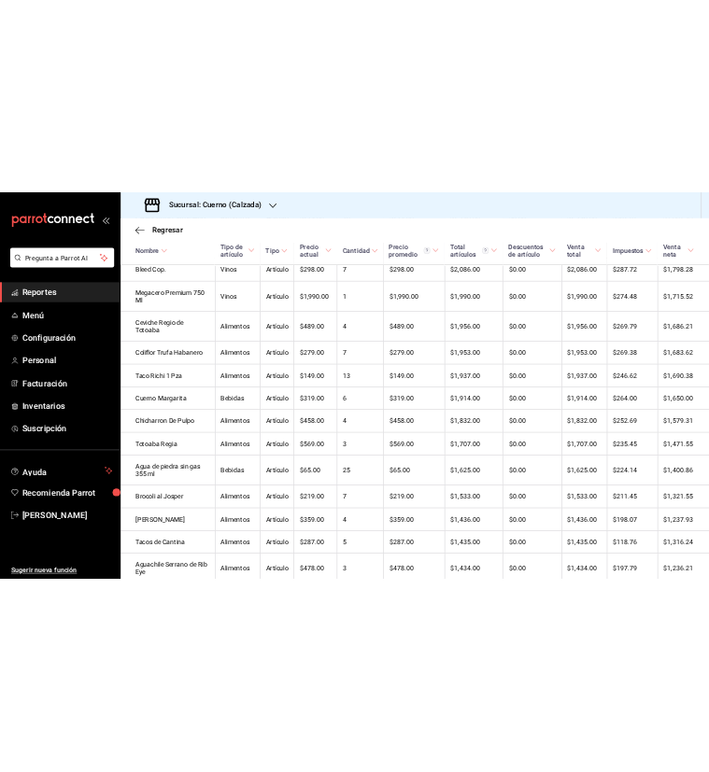
scroll to position [1476, 0]
